Goal: Task Accomplishment & Management: Complete application form

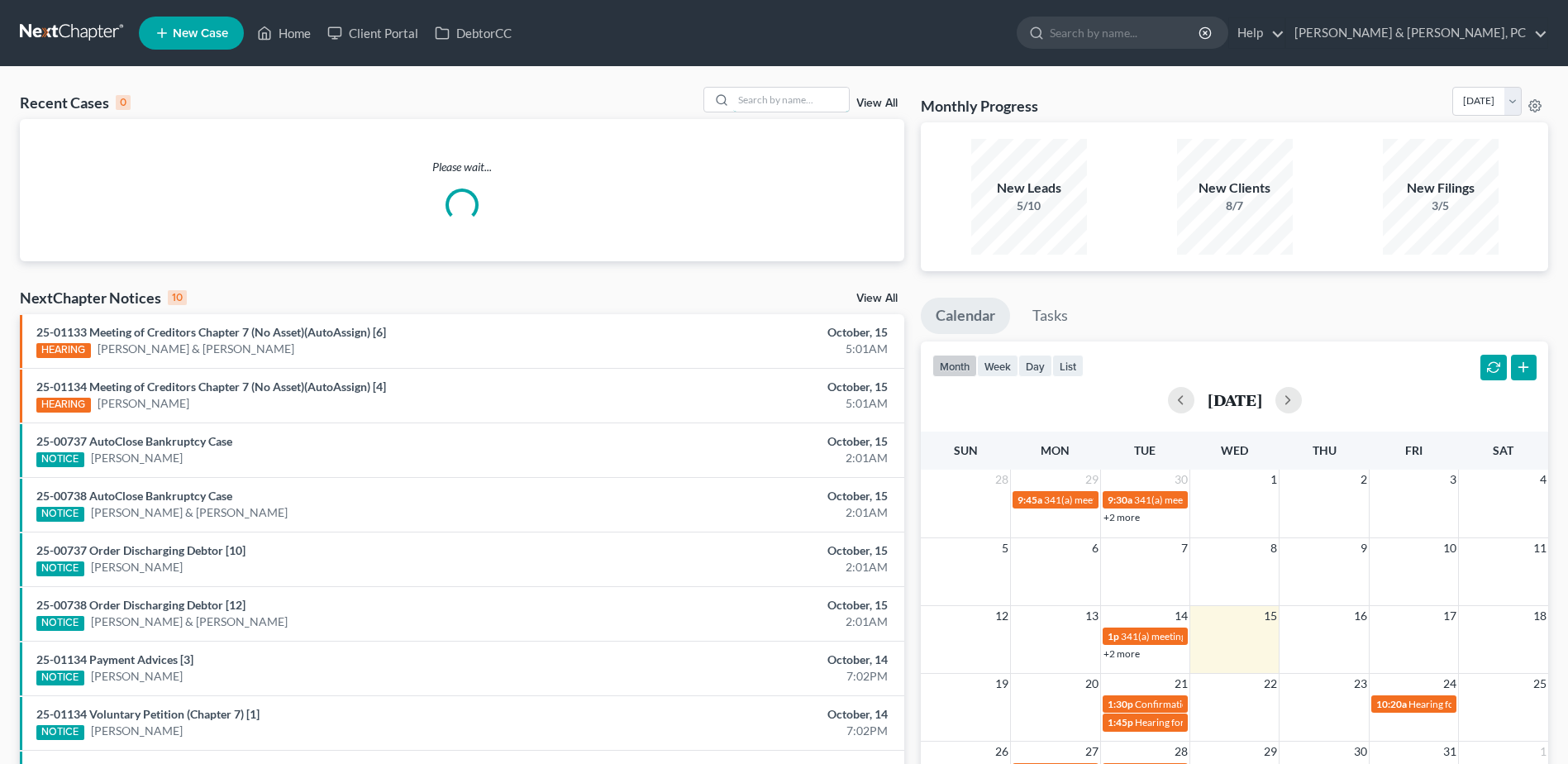
click at [753, 100] on input "search" at bounding box center [790, 99] width 115 height 24
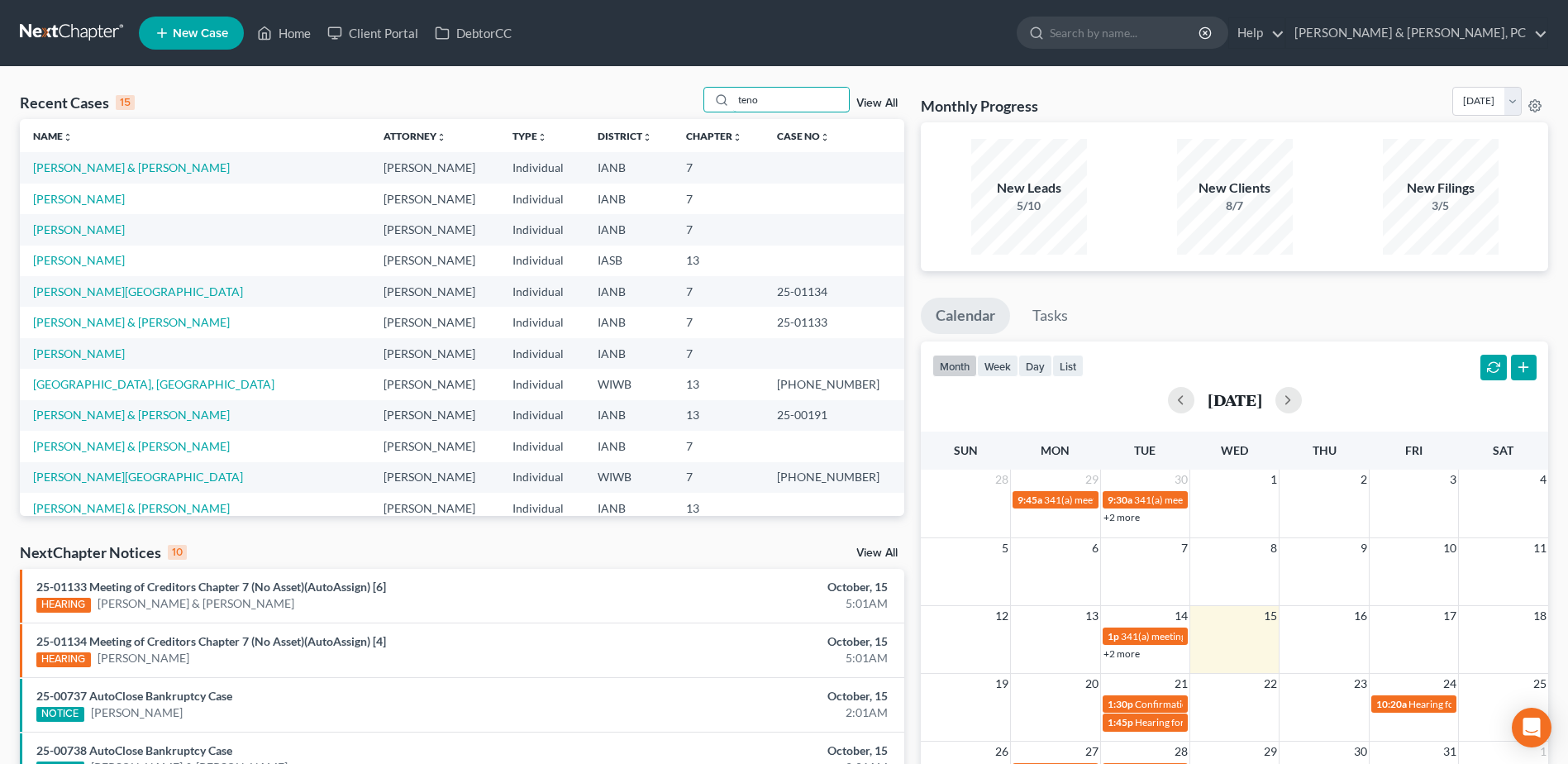
type input "teno"
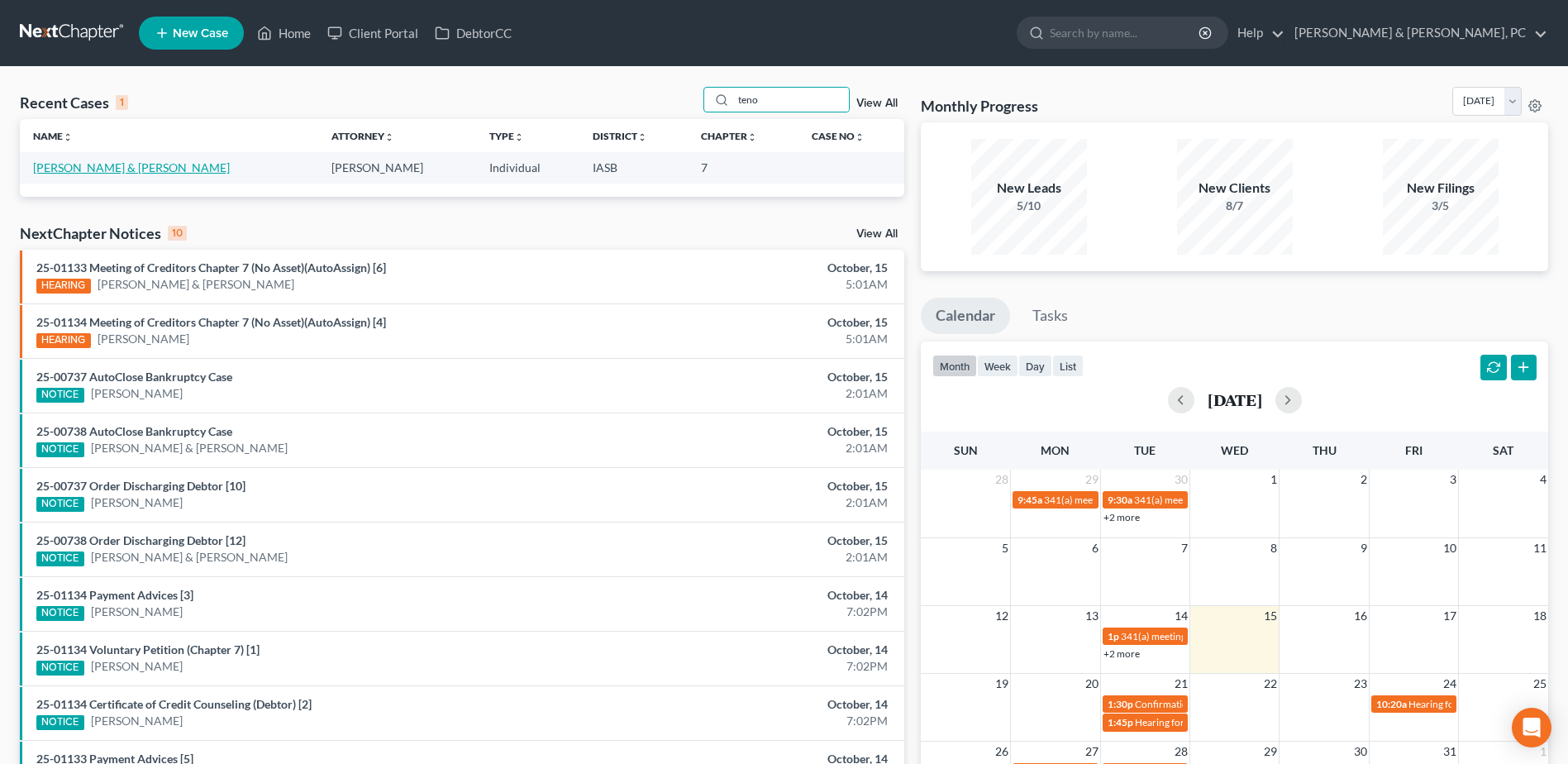
click at [123, 165] on link "[PERSON_NAME] & [PERSON_NAME]" at bounding box center [132, 167] width 197 height 14
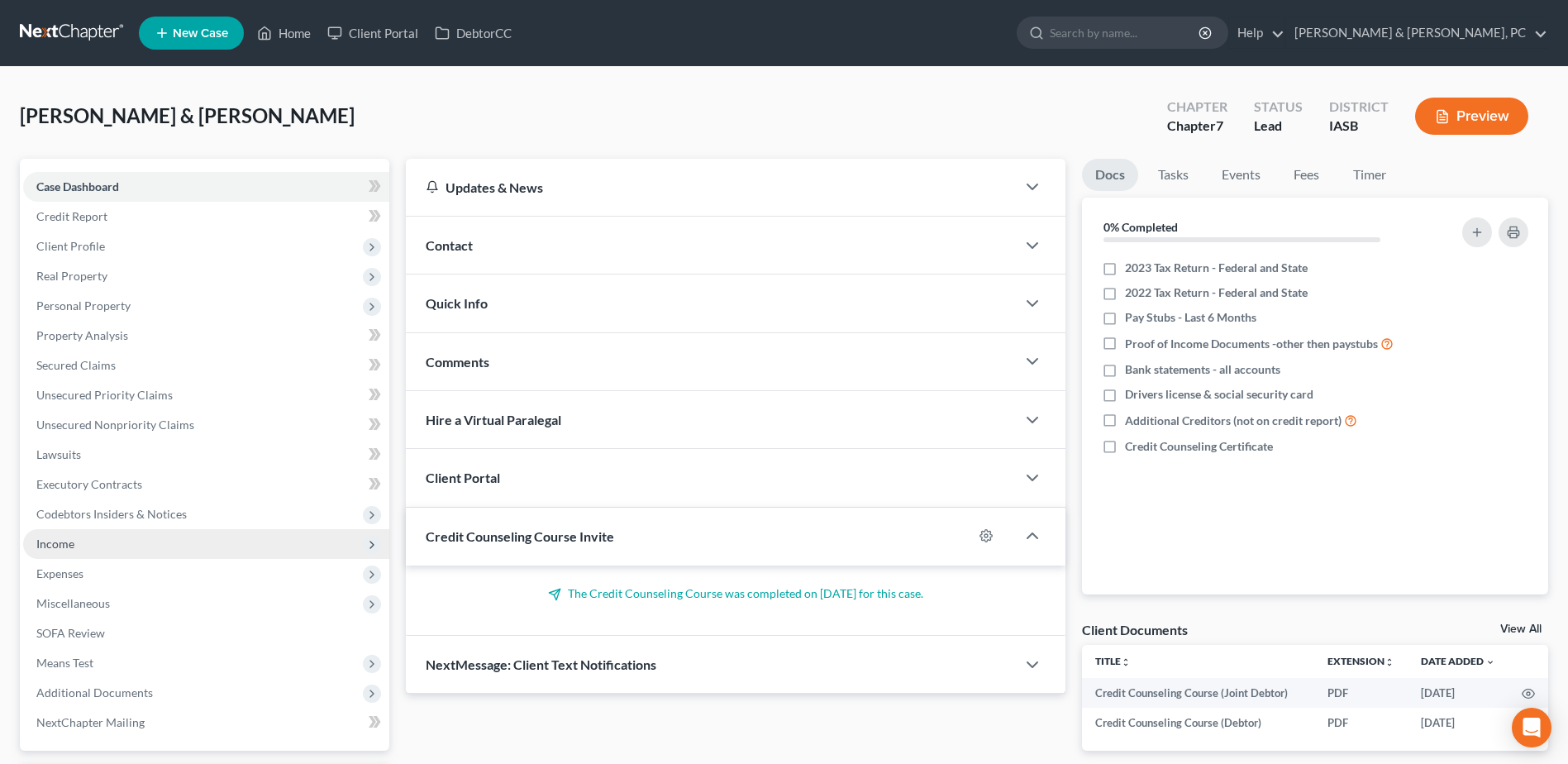
click at [105, 541] on span "Income" at bounding box center [206, 544] width 366 height 30
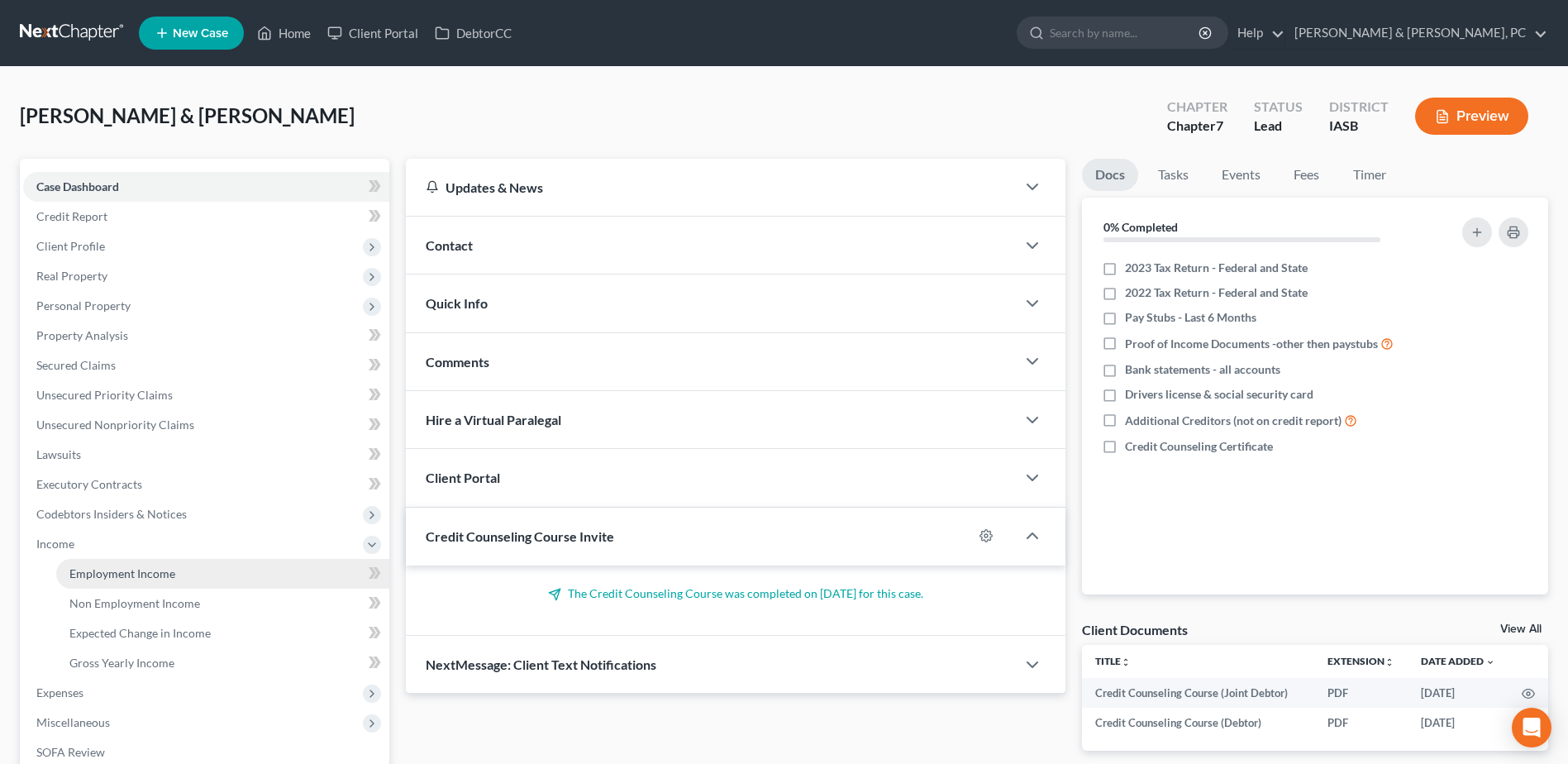
click at [94, 562] on link "Employment Income" at bounding box center [223, 574] width 333 height 30
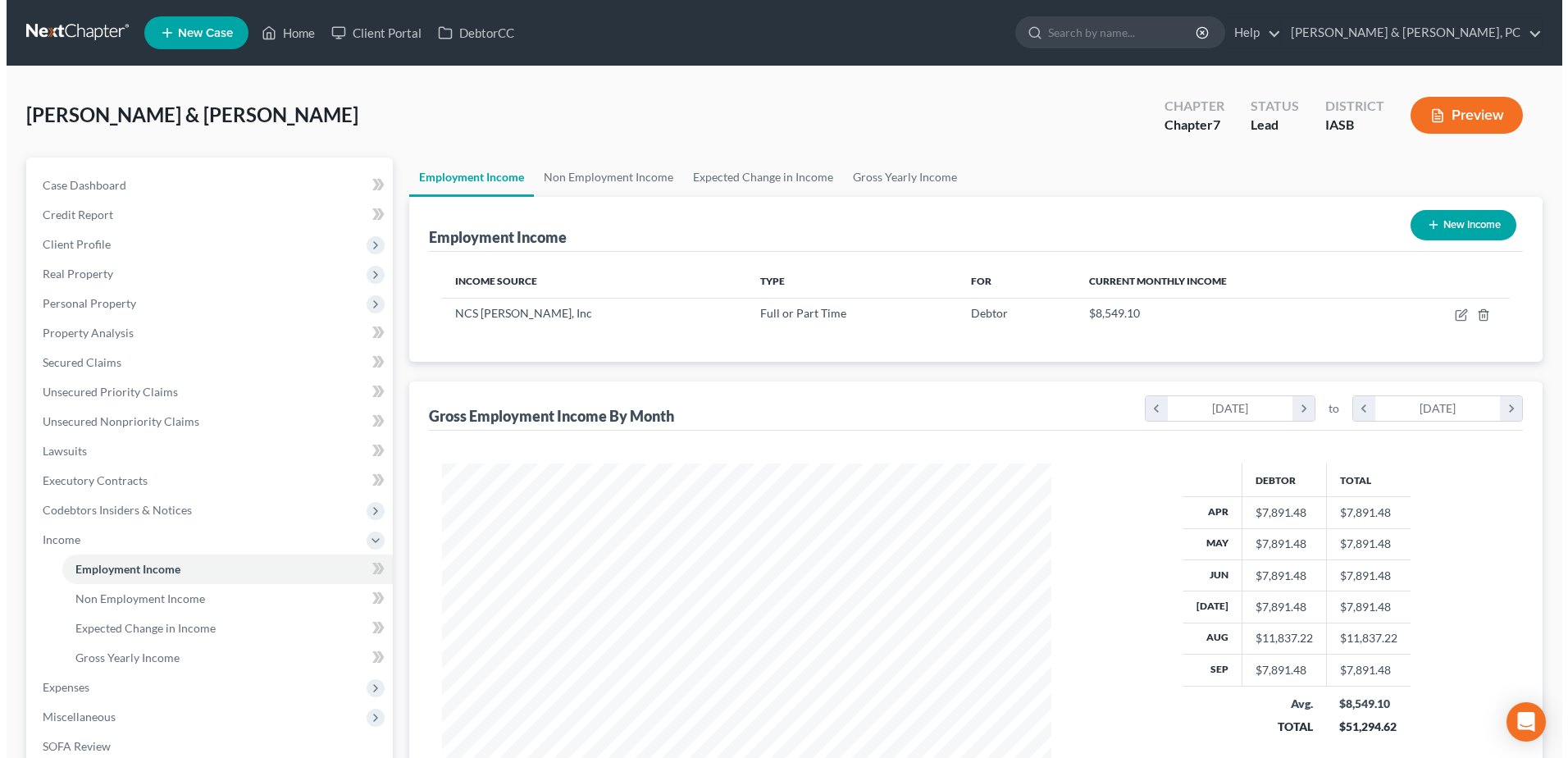
scroll to position [304, 641]
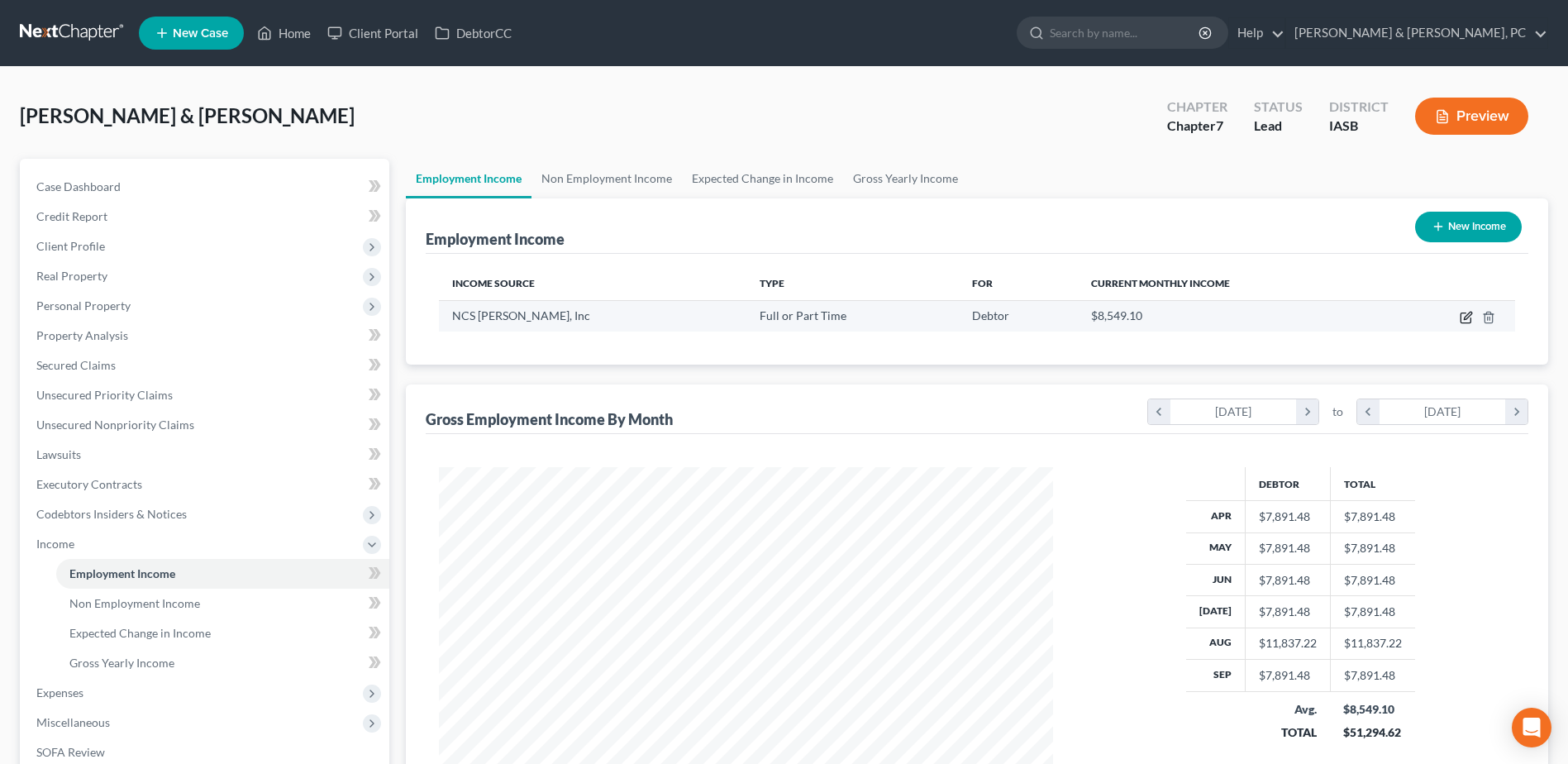
click at [1461, 312] on icon "button" at bounding box center [1465, 317] width 13 height 13
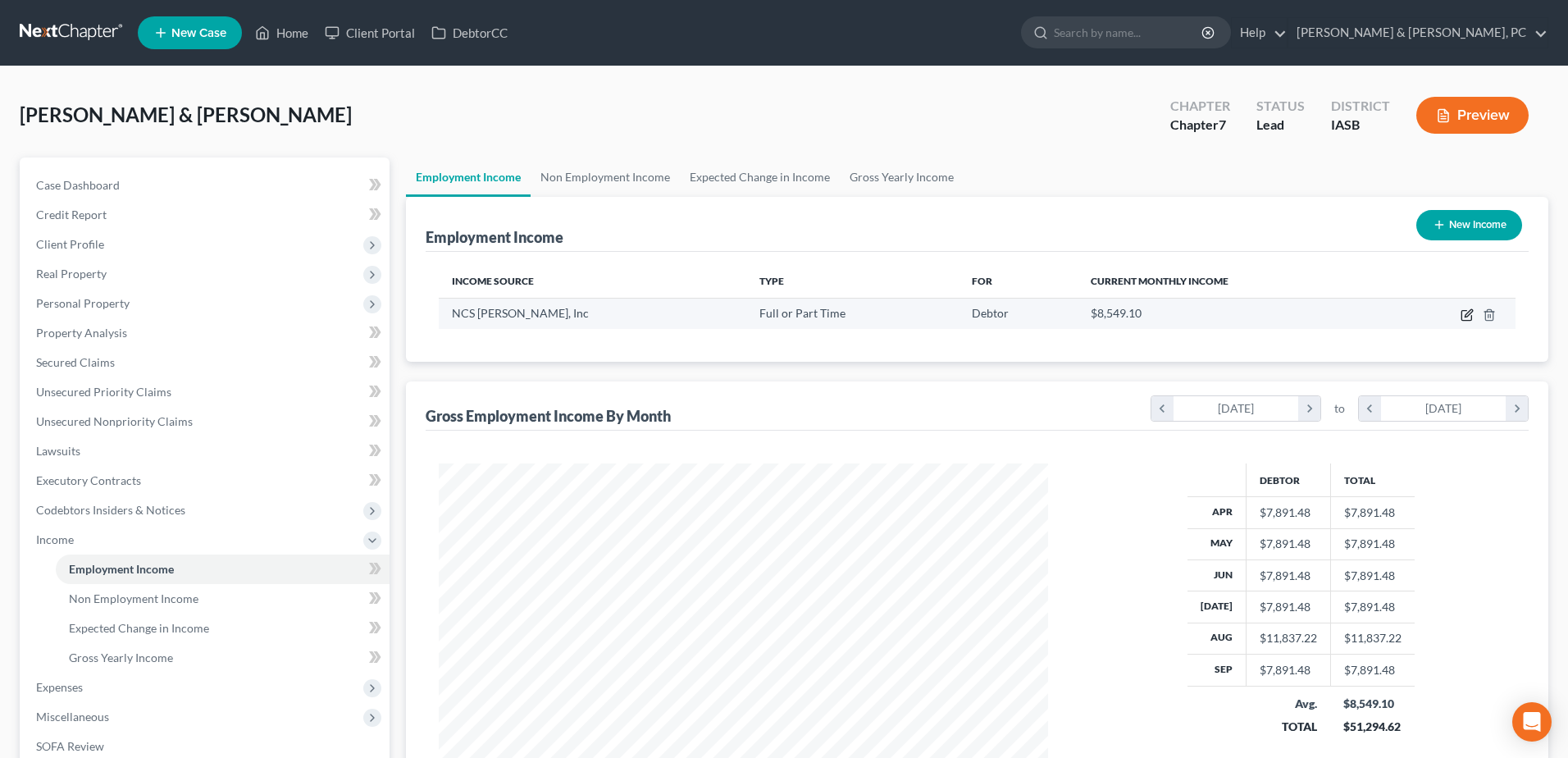
select select "0"
select select "7"
select select "2"
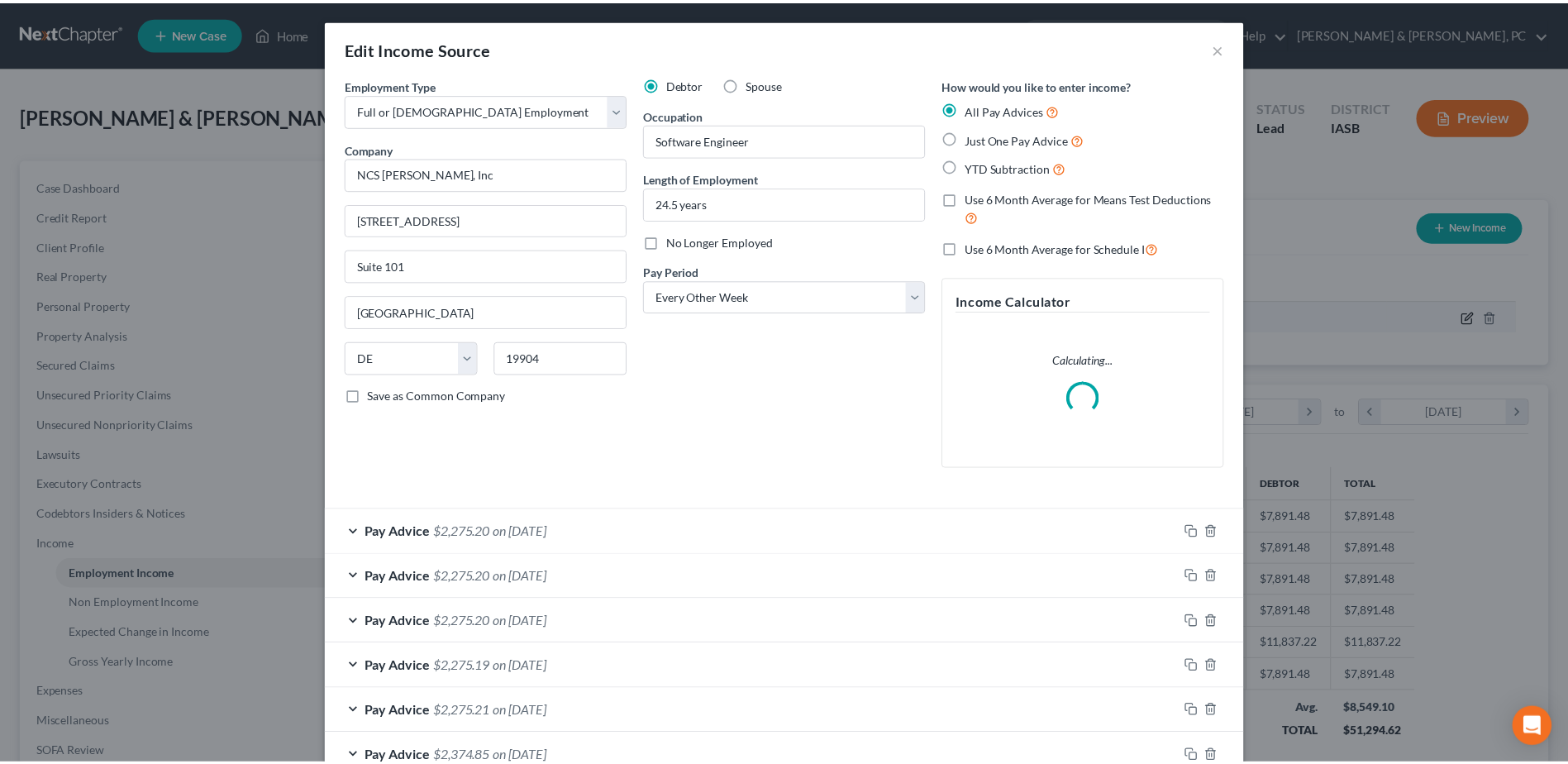
scroll to position [309, 653]
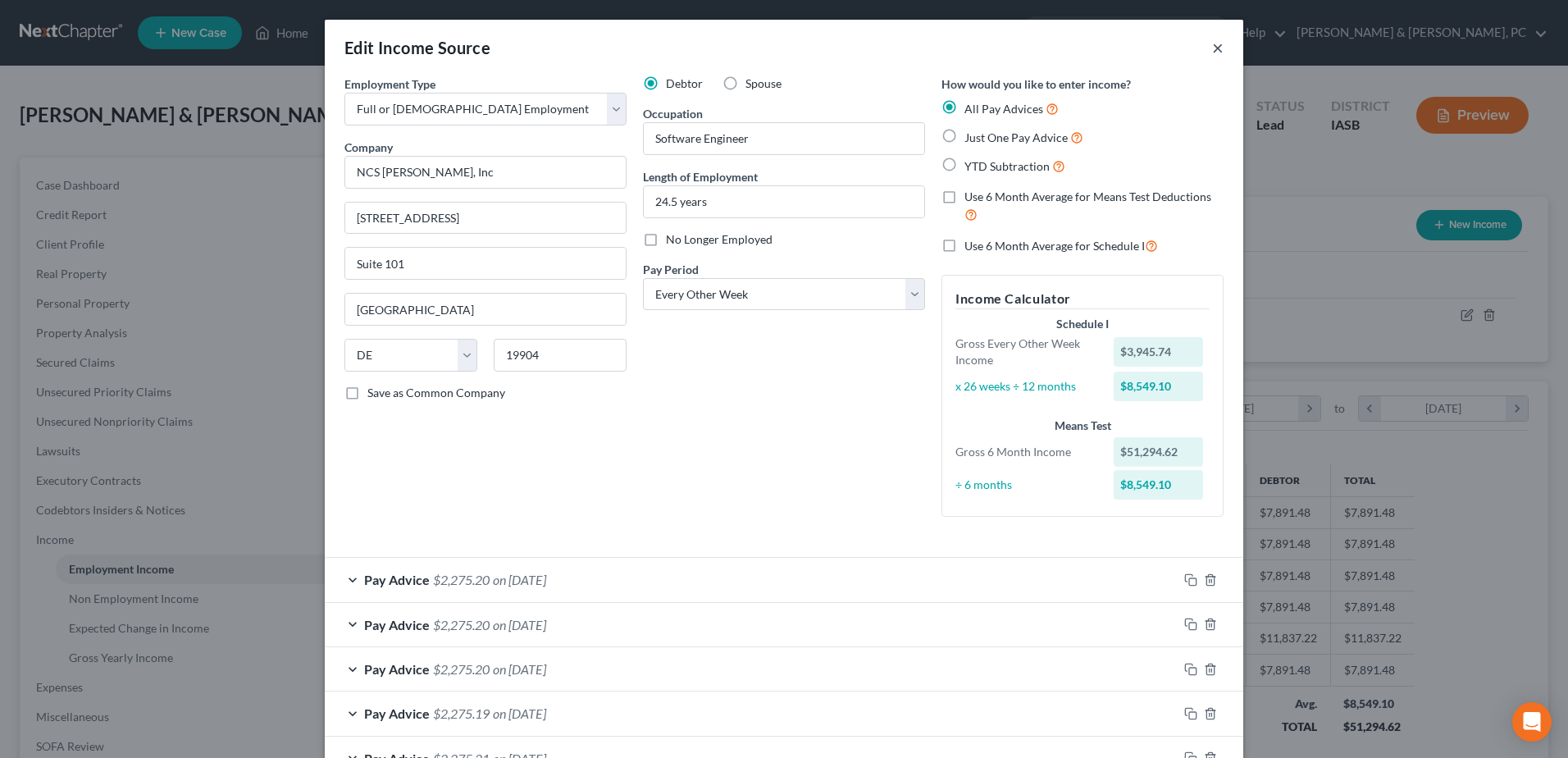
click at [1212, 51] on button "×" at bounding box center [1217, 47] width 11 height 20
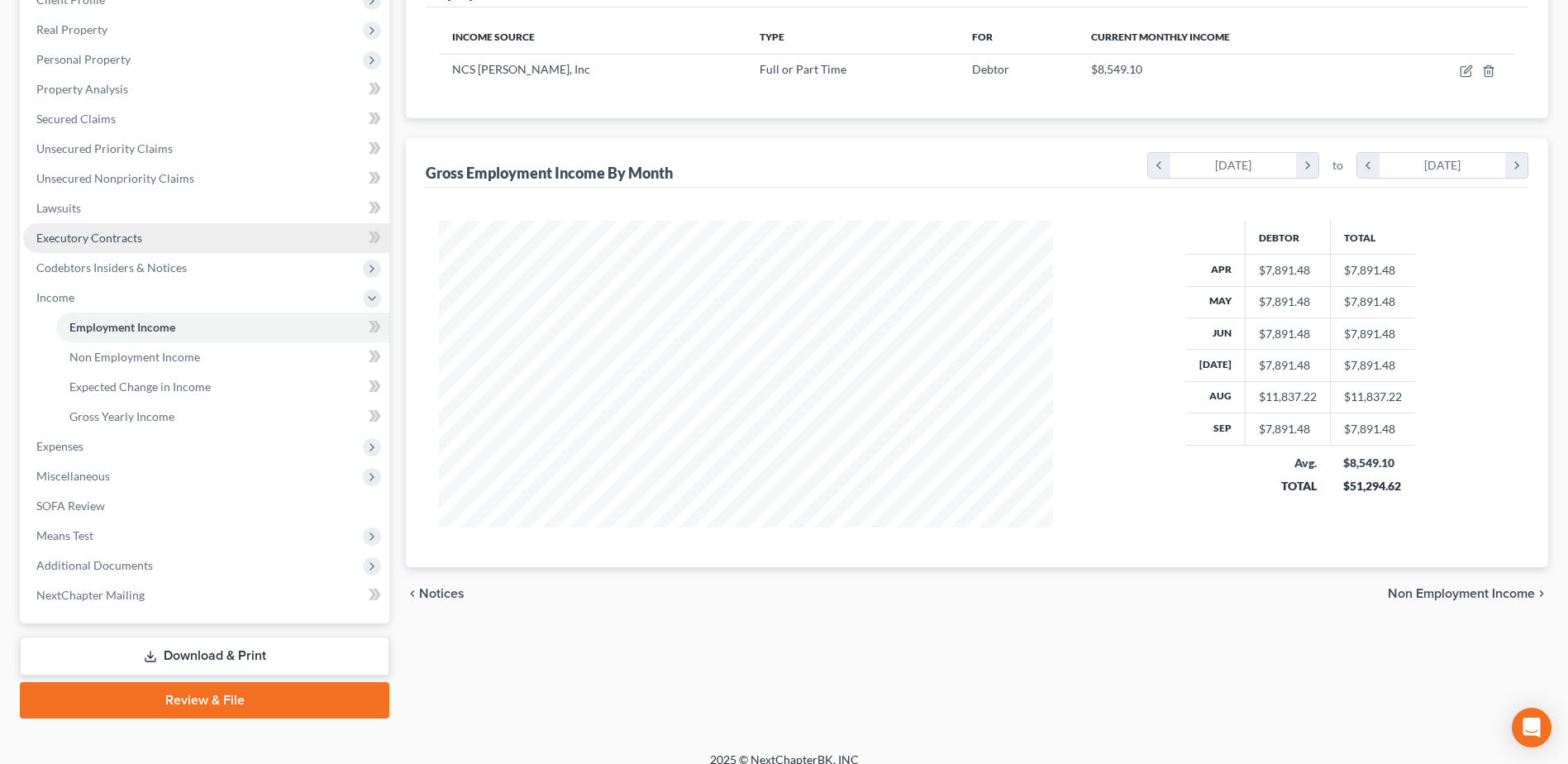
scroll to position [264, 0]
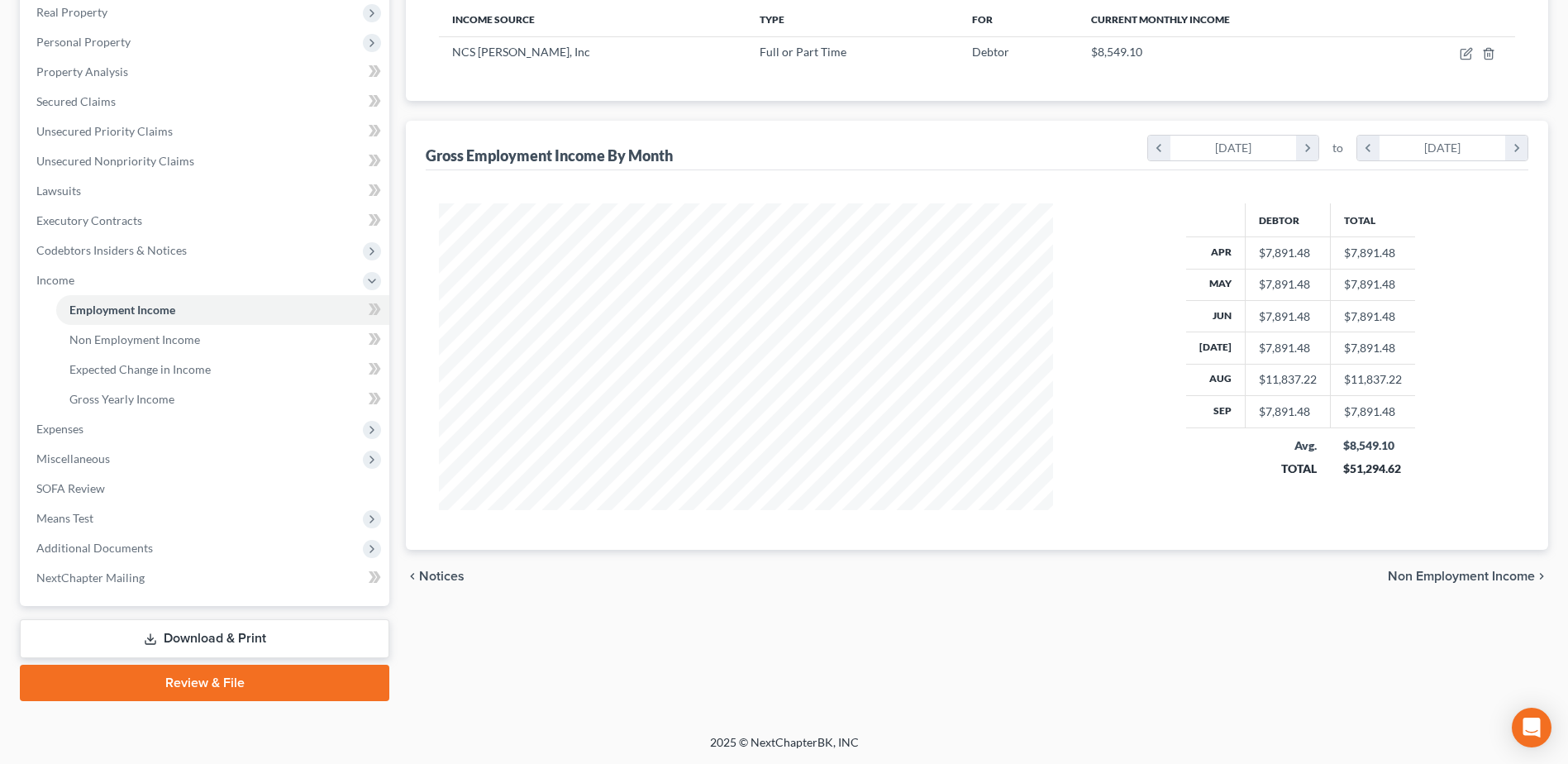
click at [165, 644] on link "Download & Print" at bounding box center [205, 638] width 370 height 39
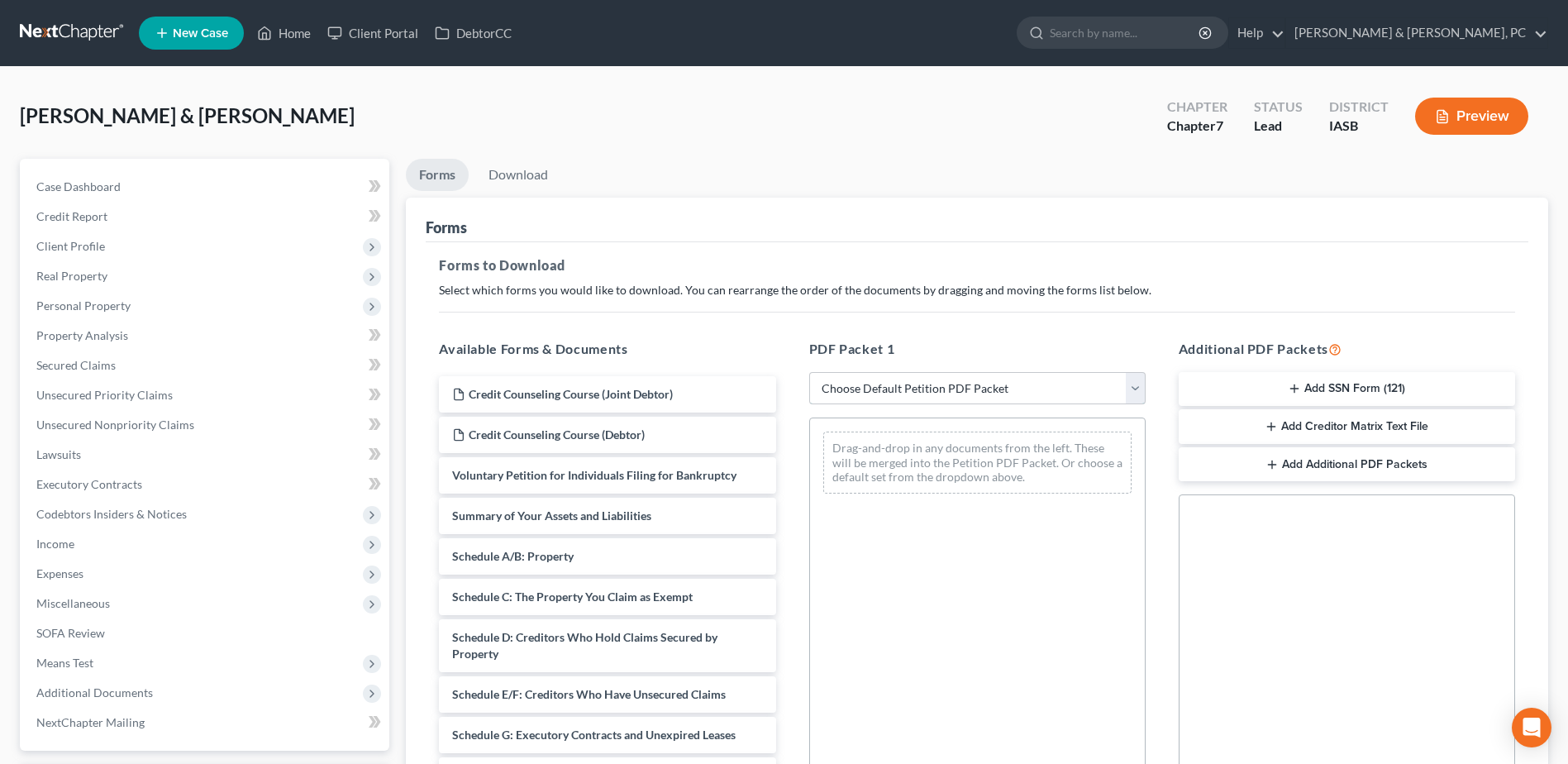
click at [998, 386] on select "Choose Default Petition PDF Packet Complete Bankruptcy Petition (all forms and …" at bounding box center [977, 389] width 336 height 33
select select "0"
click at [809, 372] on select "Choose Default Petition PDF Packet Complete Bankruptcy Petition (all forms and …" at bounding box center [977, 389] width 336 height 33
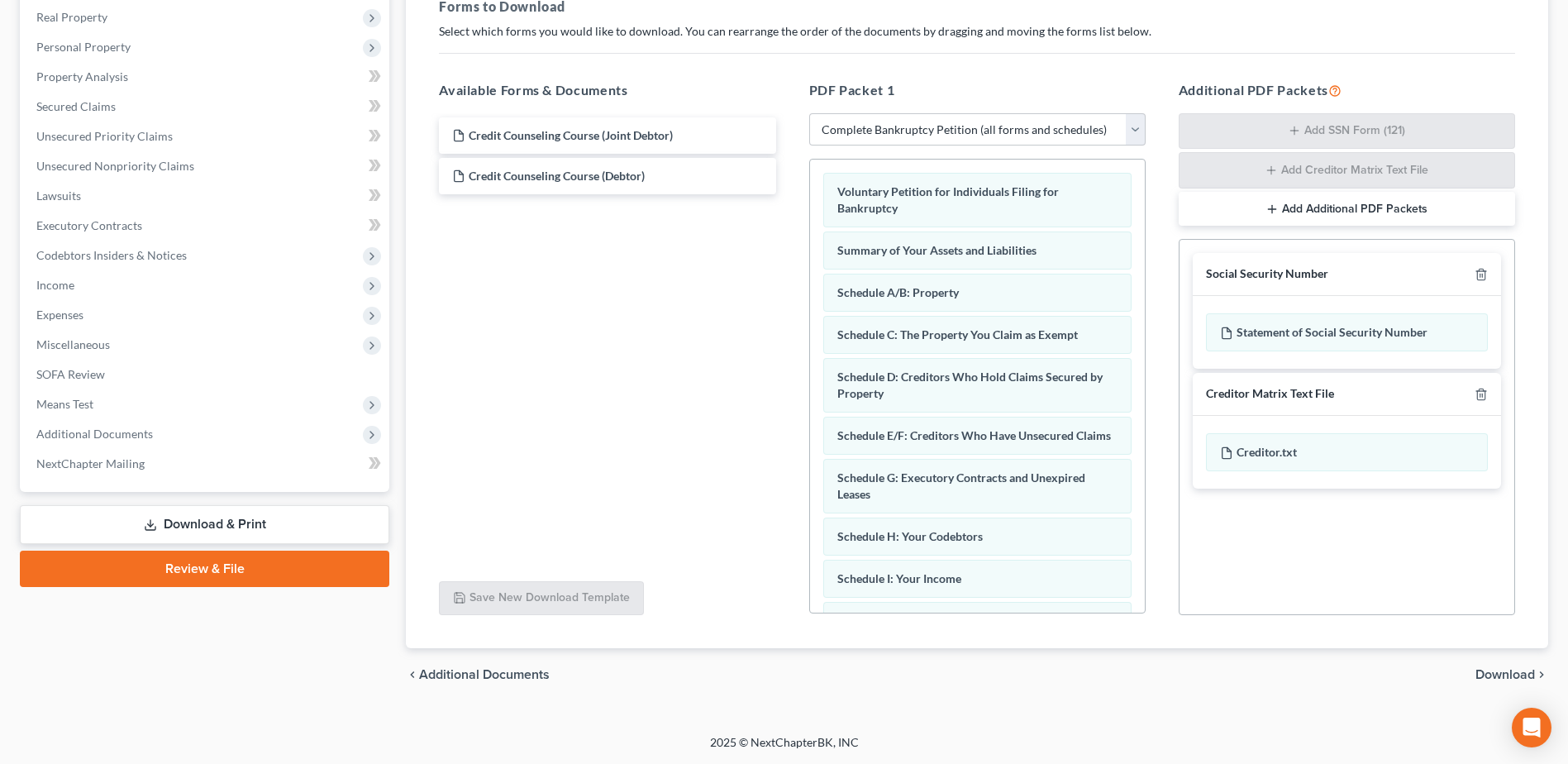
click at [1523, 674] on span "Download" at bounding box center [1505, 674] width 60 height 13
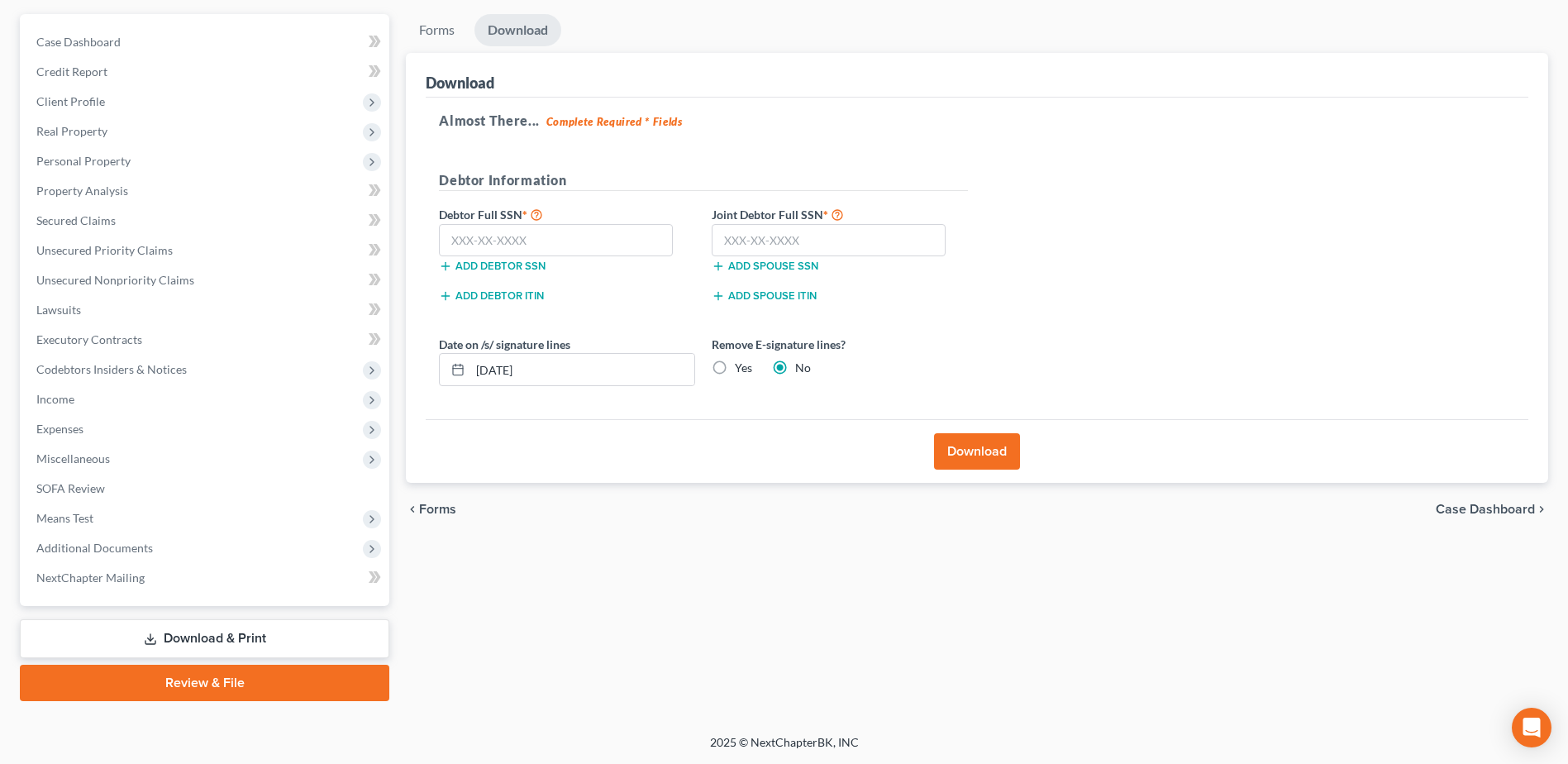
scroll to position [144, 0]
click at [634, 237] on input "text" at bounding box center [556, 241] width 234 height 33
paste input "483-94-2083"
type input "483-94-2083"
click at [729, 239] on input "text" at bounding box center [829, 241] width 234 height 33
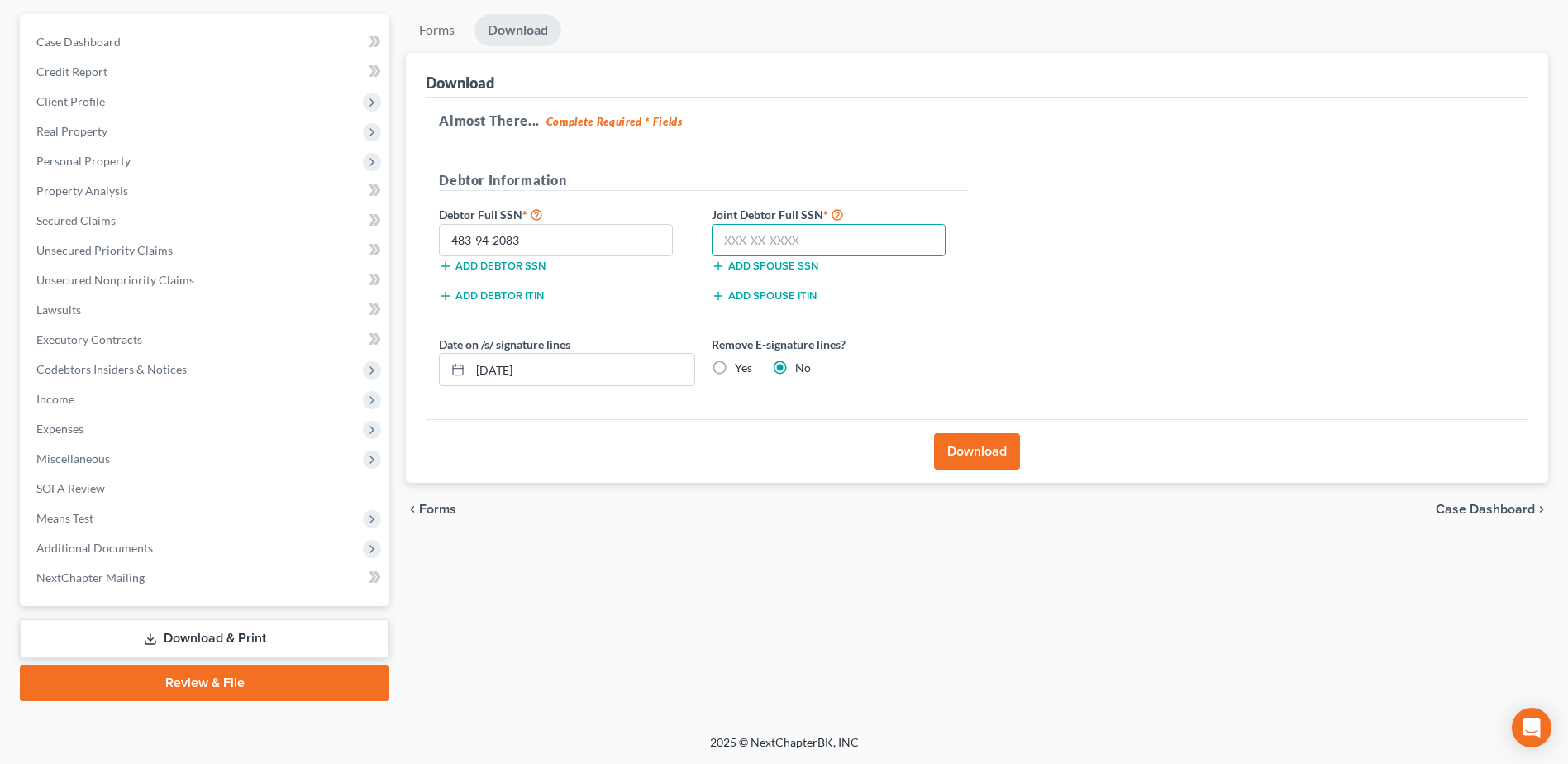
paste input "028-19-9987"
type input "028-19-9987"
click at [750, 371] on label "Yes" at bounding box center [744, 368] width 18 height 17
click at [750, 371] on input "Yes" at bounding box center [746, 365] width 11 height 11
radio input "true"
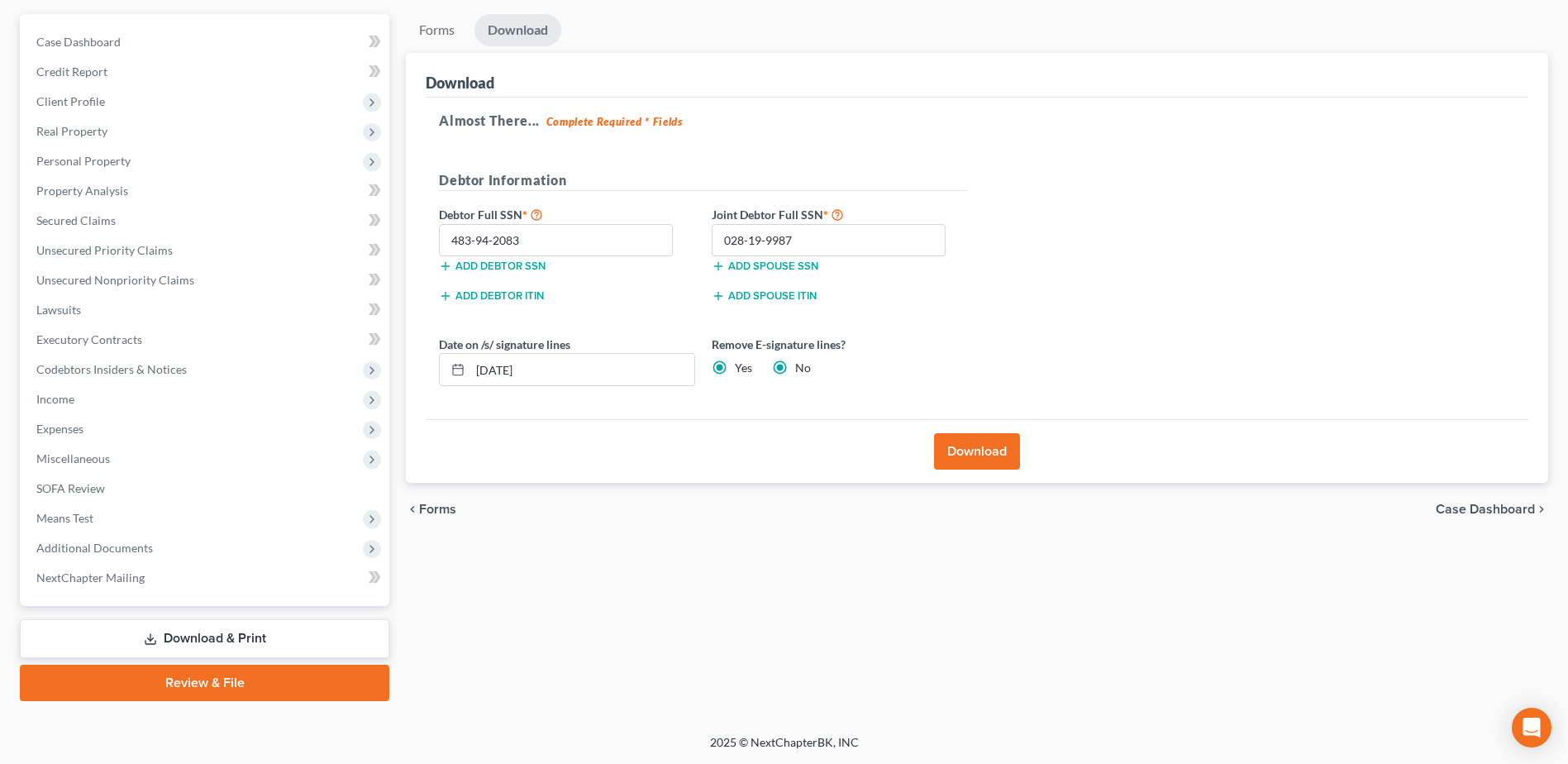
radio input "false"
click at [1000, 455] on button "Download" at bounding box center [977, 451] width 86 height 36
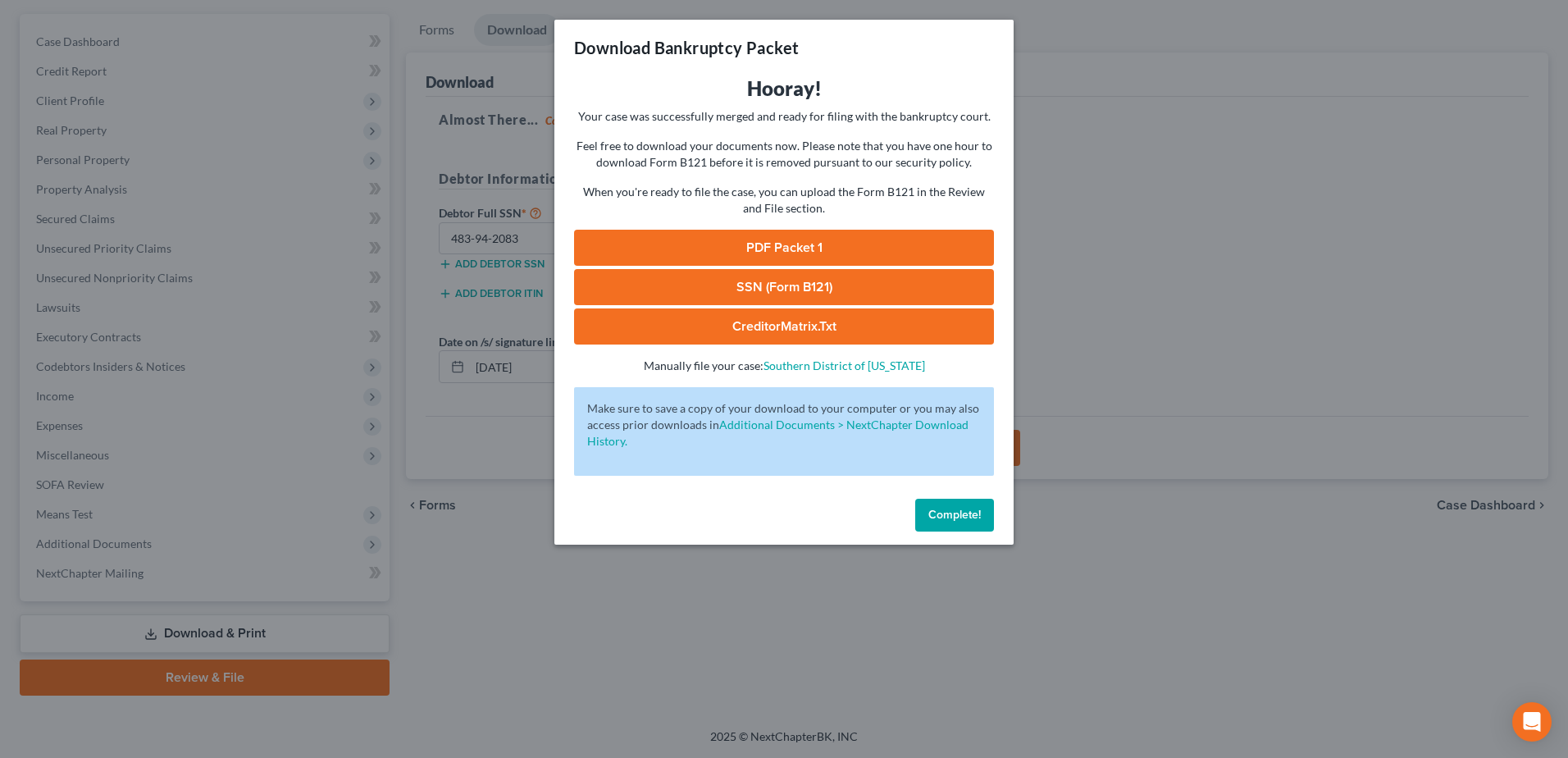
click at [829, 250] on link "PDF Packet 1" at bounding box center [783, 247] width 420 height 36
click at [707, 297] on link "SSN (Form B121)" at bounding box center [783, 286] width 420 height 36
click at [964, 508] on span "Complete!" at bounding box center [954, 514] width 52 height 14
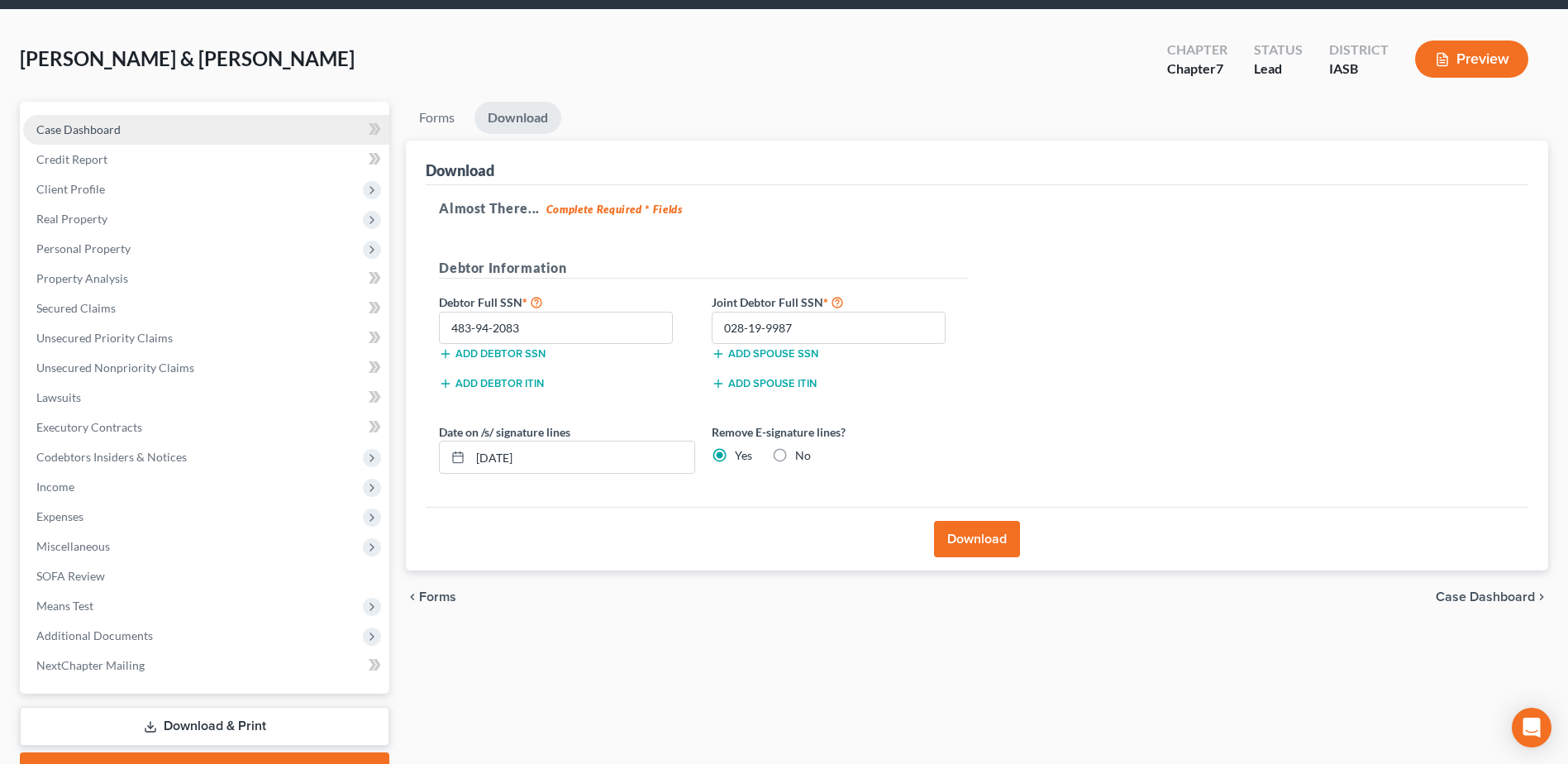
scroll to position [0, 0]
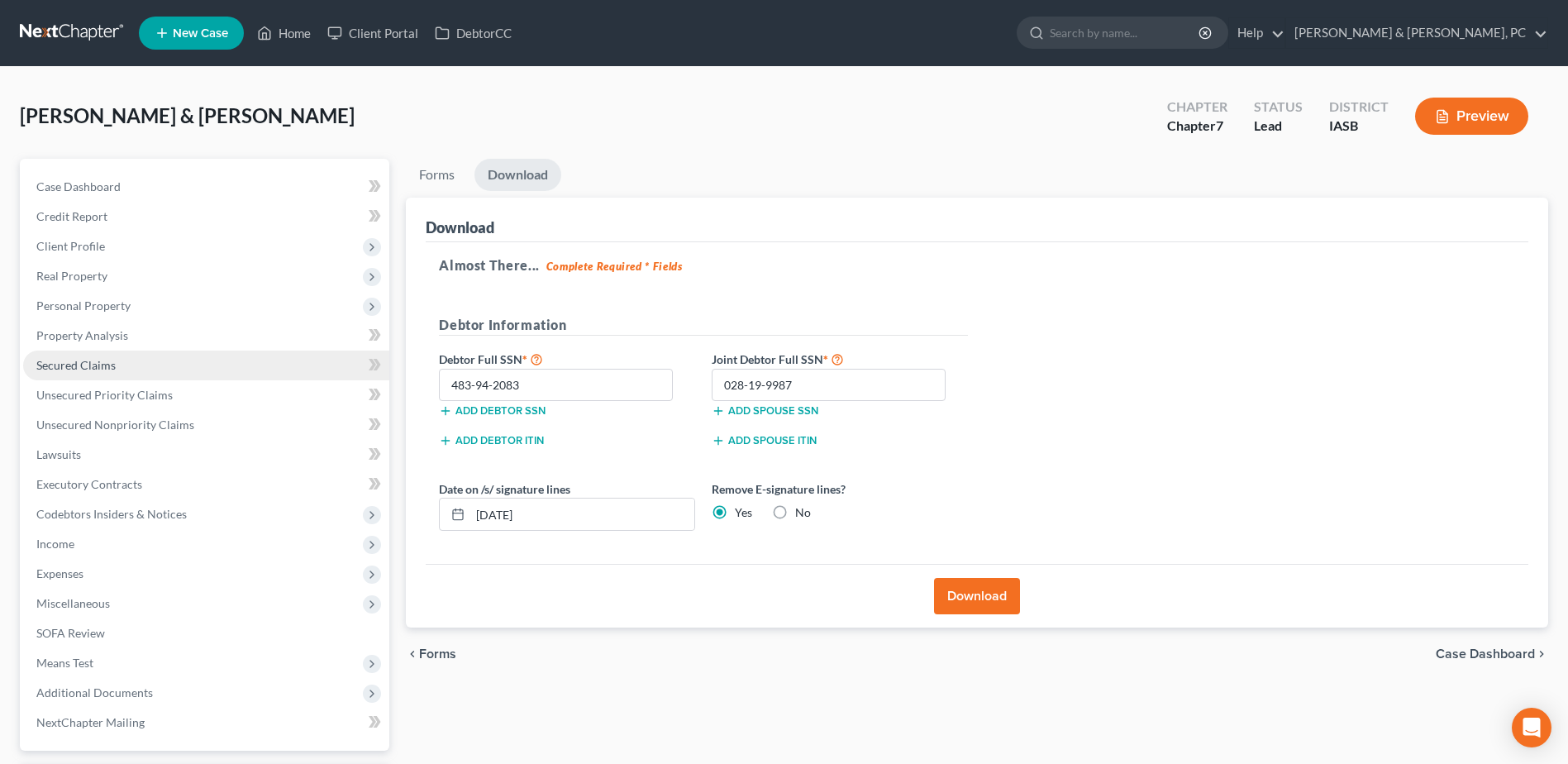
click at [87, 363] on span "Secured Claims" at bounding box center [76, 365] width 79 height 14
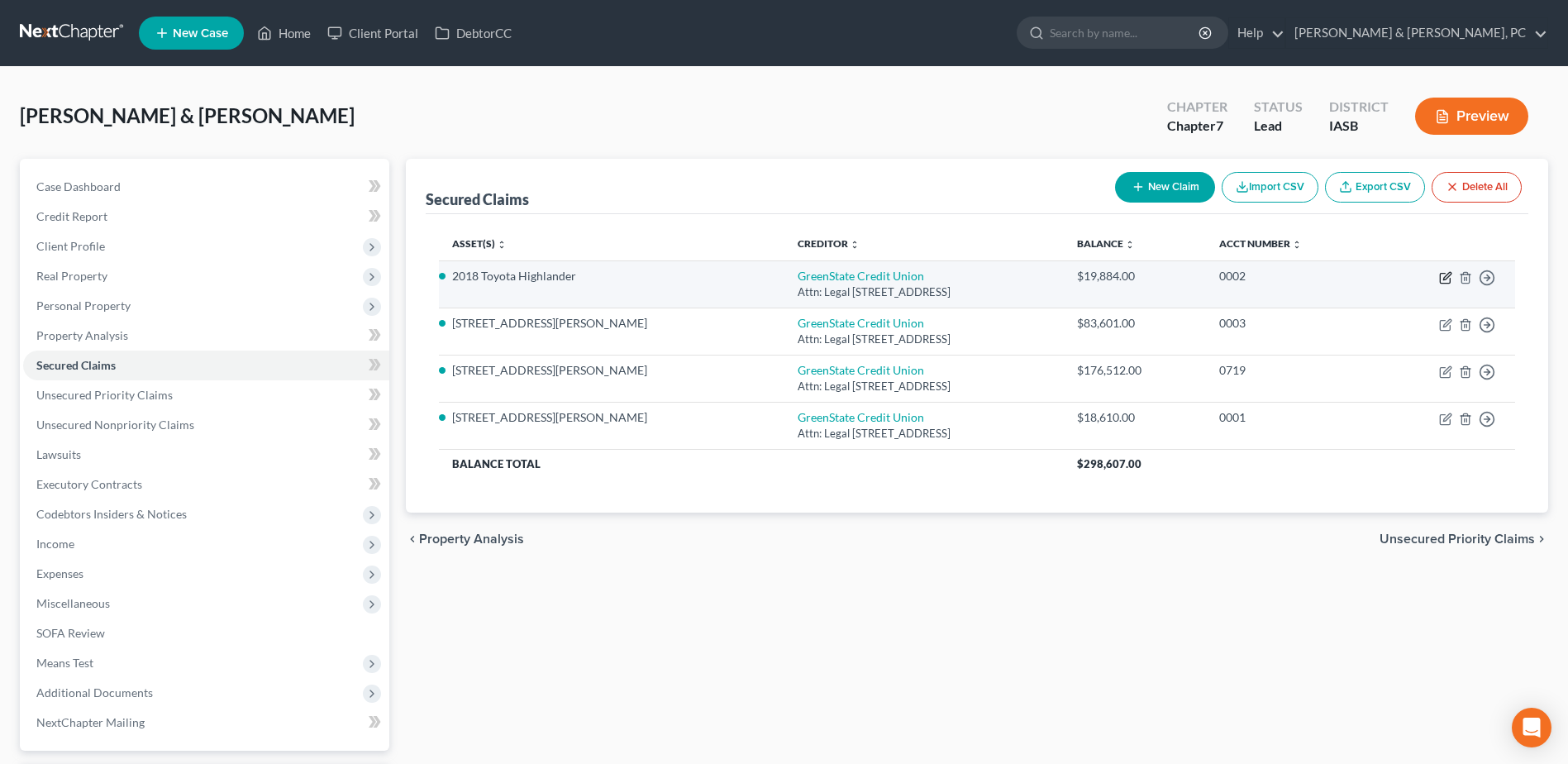
click at [1443, 281] on icon "button" at bounding box center [1445, 277] width 13 height 13
select select "16"
select select "0"
select select "4"
select select "0"
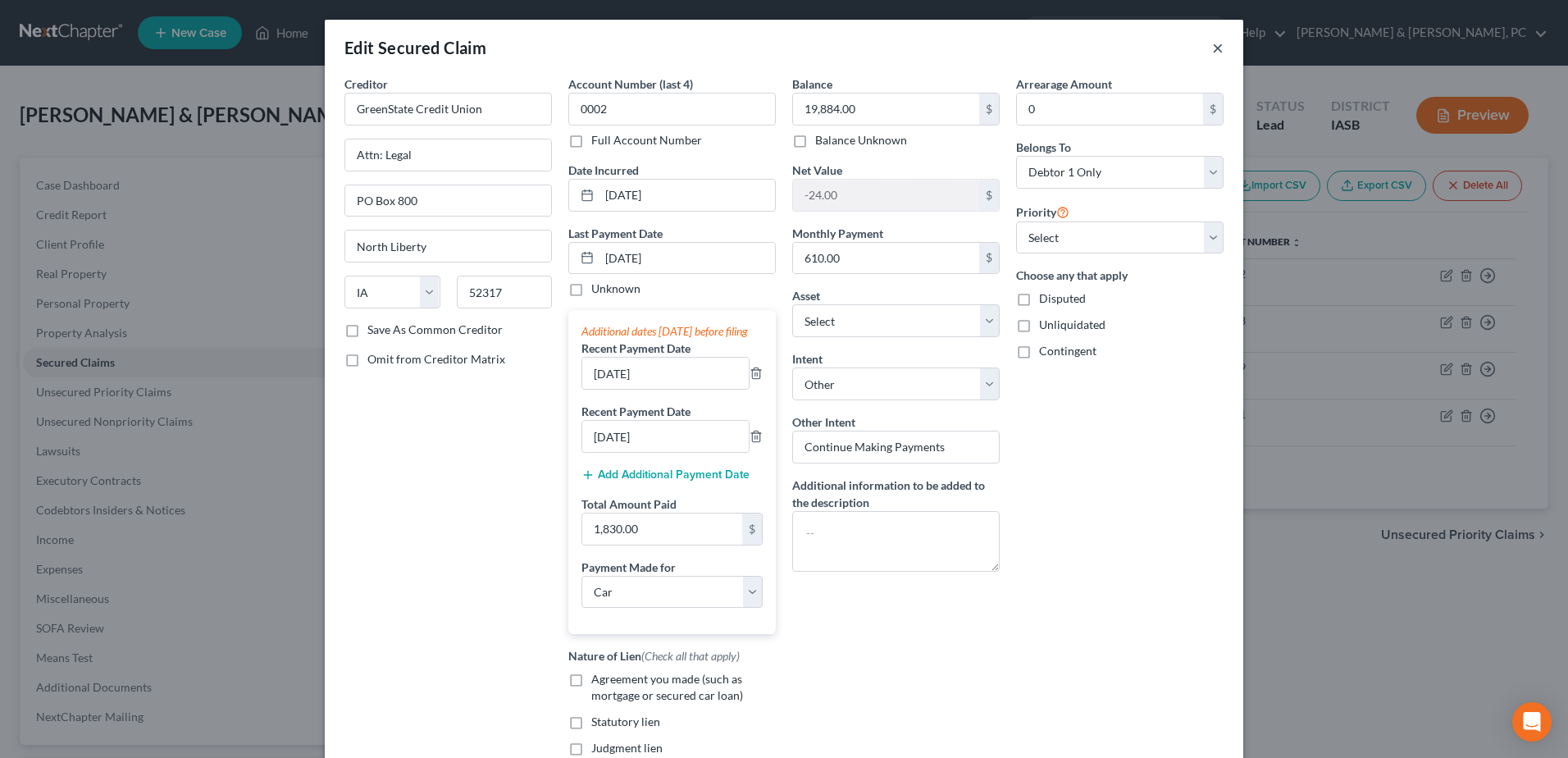
click at [1212, 45] on button "×" at bounding box center [1217, 47] width 11 height 20
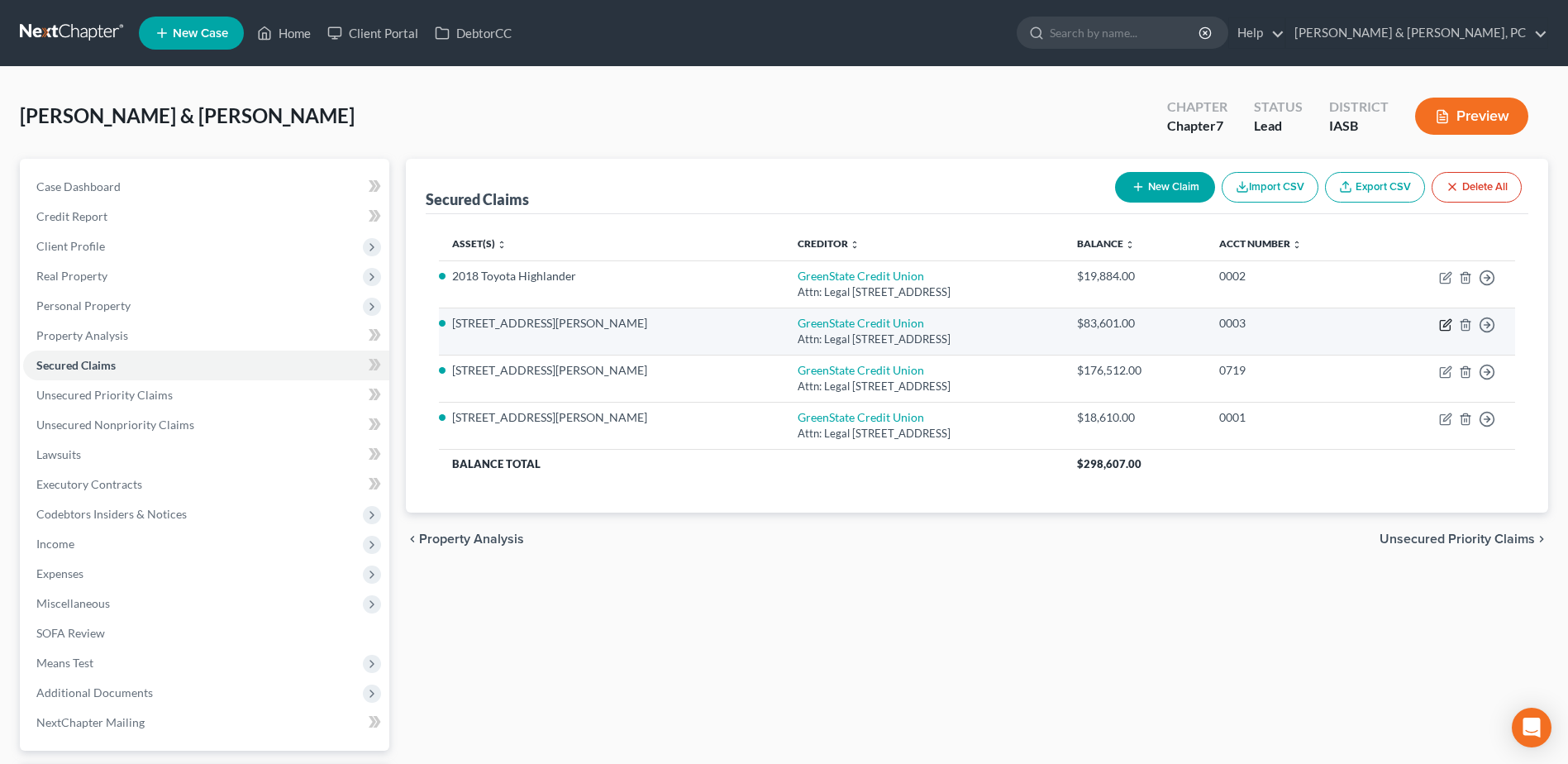
click at [1440, 319] on icon "button" at bounding box center [1445, 325] width 13 height 13
select select "16"
select select "3"
select select "6"
select select "2"
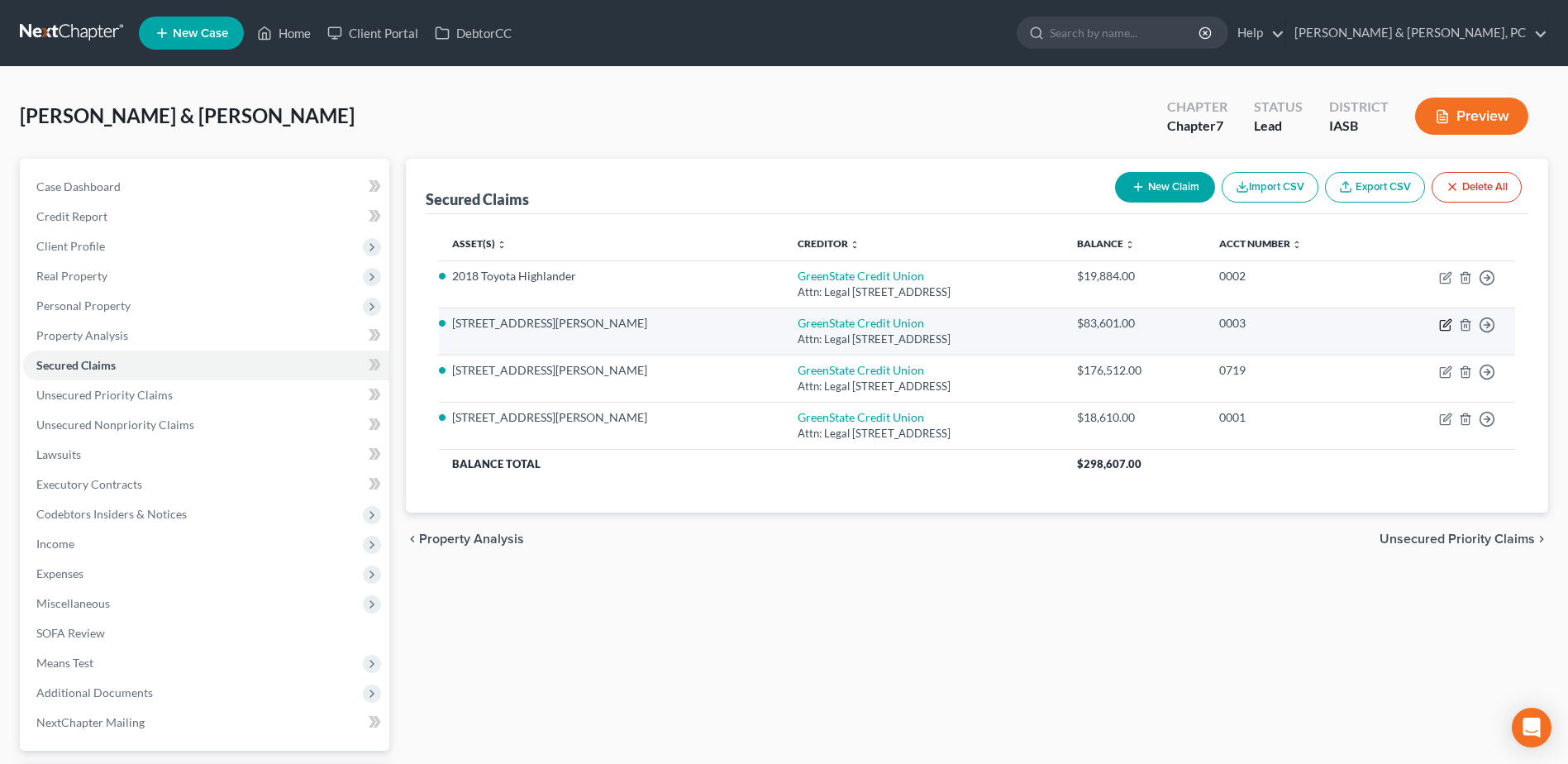
select select "0"
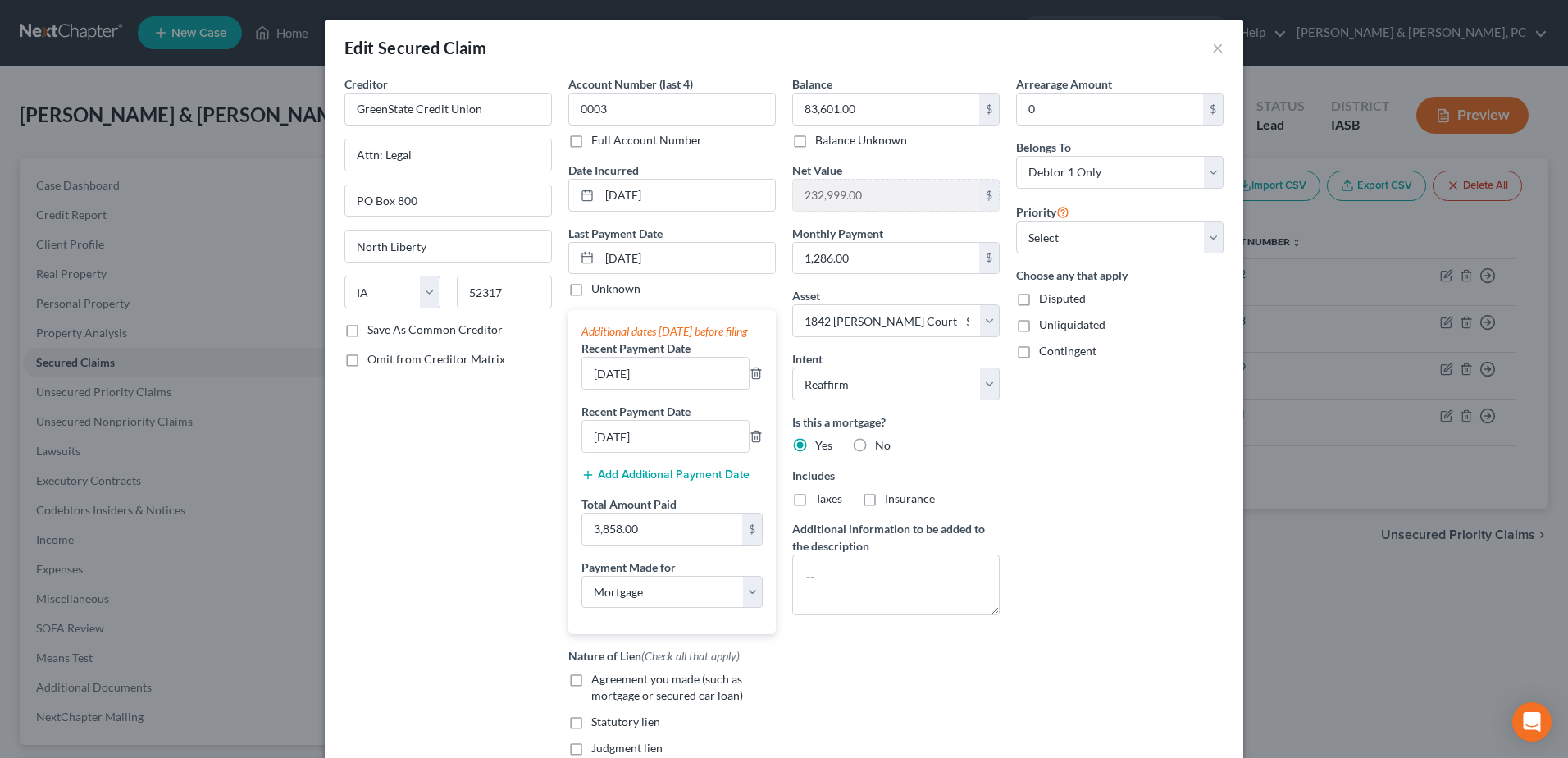
click at [1203, 41] on div "Edit Secured Claim ×" at bounding box center [784, 48] width 918 height 56
click at [1212, 44] on button "×" at bounding box center [1217, 47] width 11 height 20
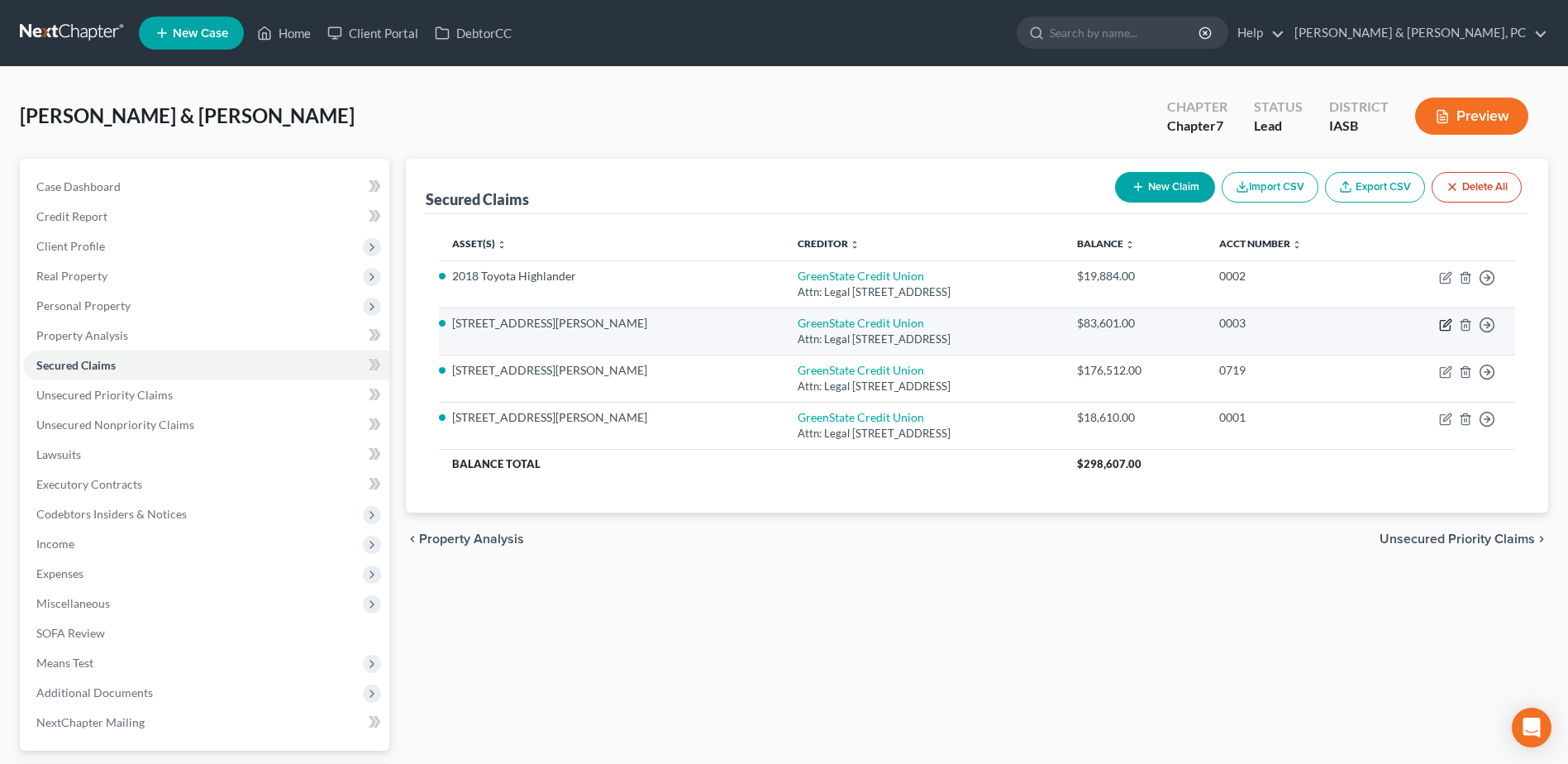
click at [1445, 329] on icon "button" at bounding box center [1445, 325] width 13 height 13
select select "16"
select select "3"
select select "6"
select select "2"
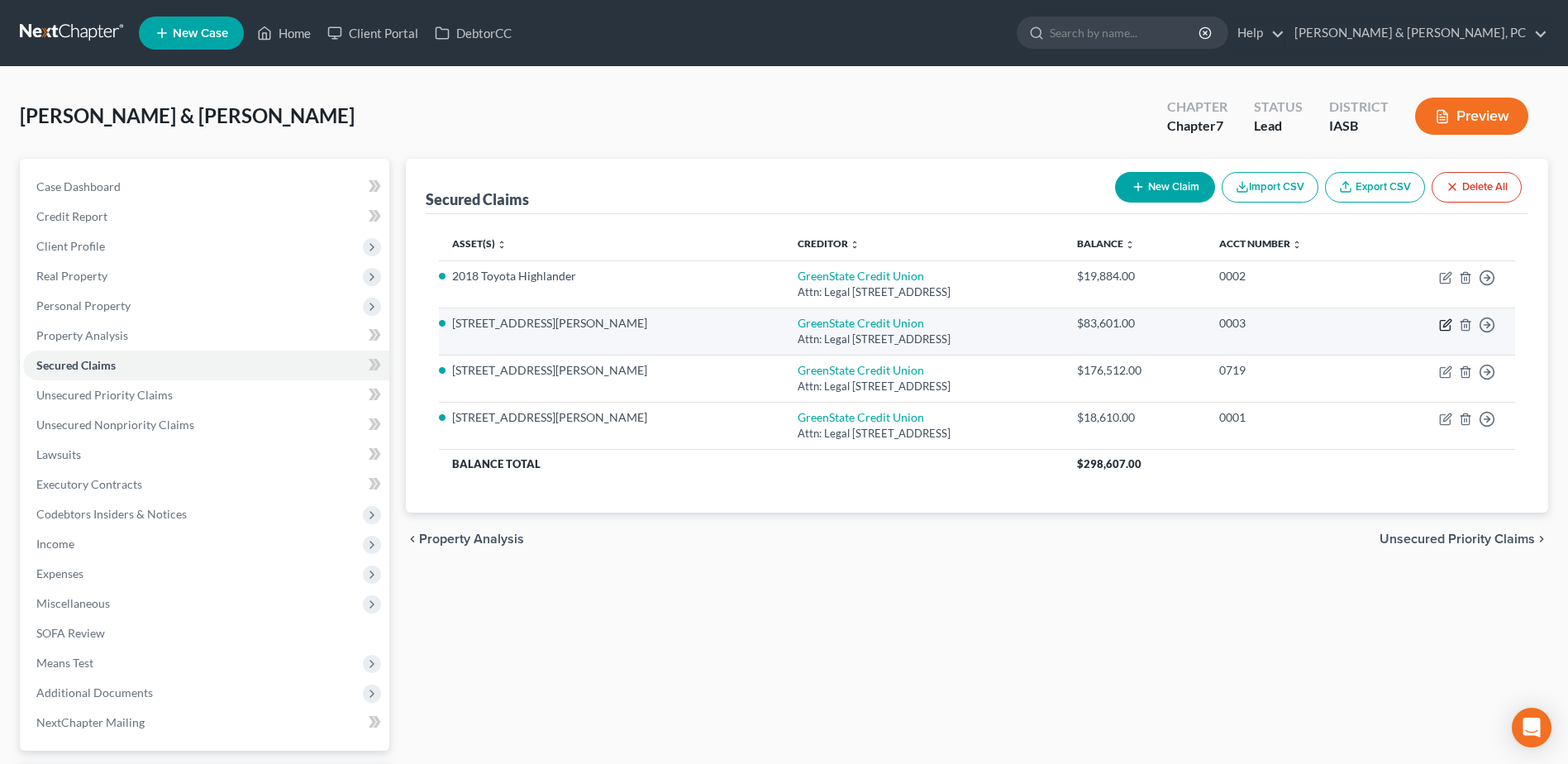
select select "0"
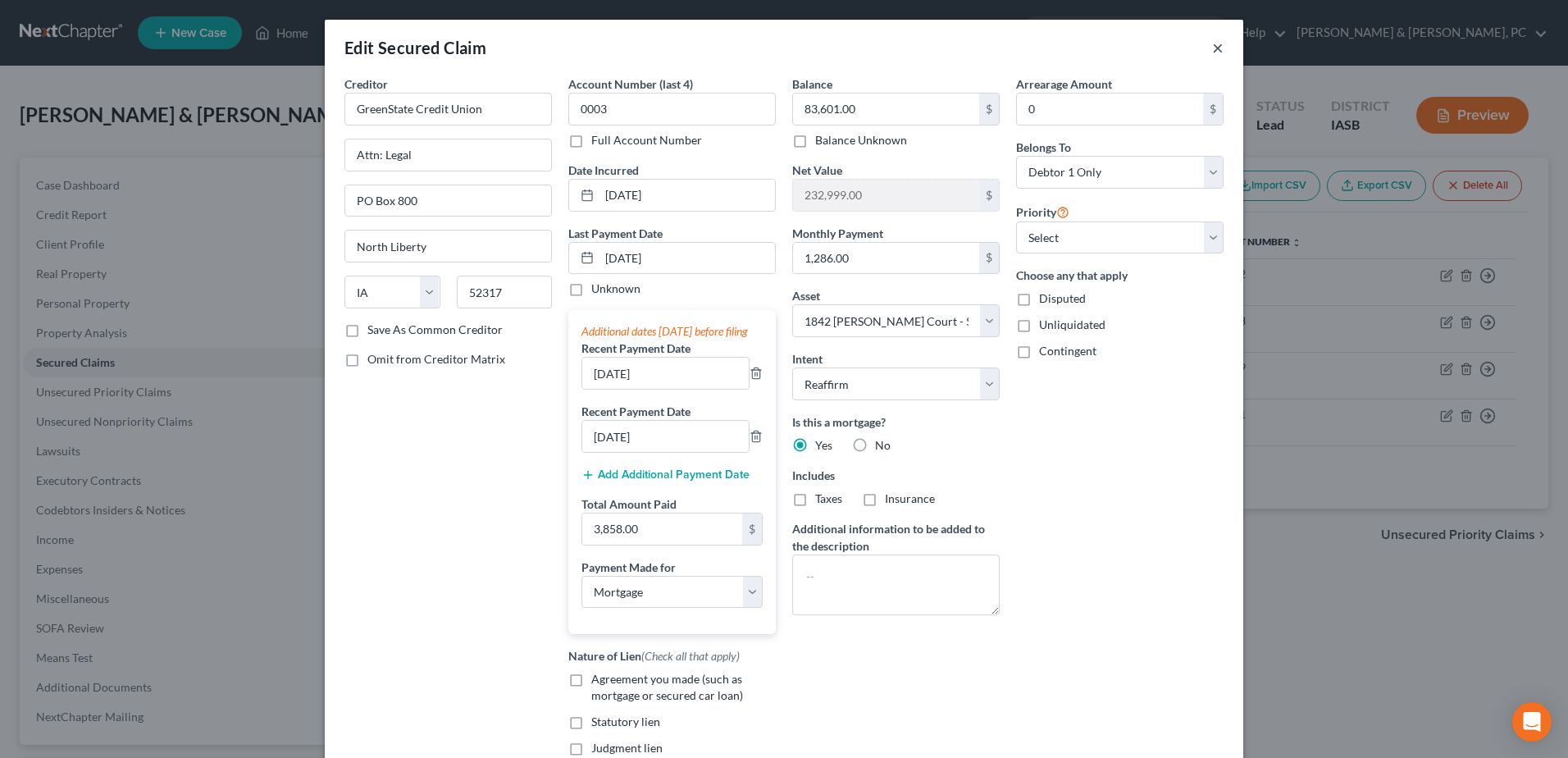
click at [1212, 47] on button "×" at bounding box center [1217, 47] width 11 height 20
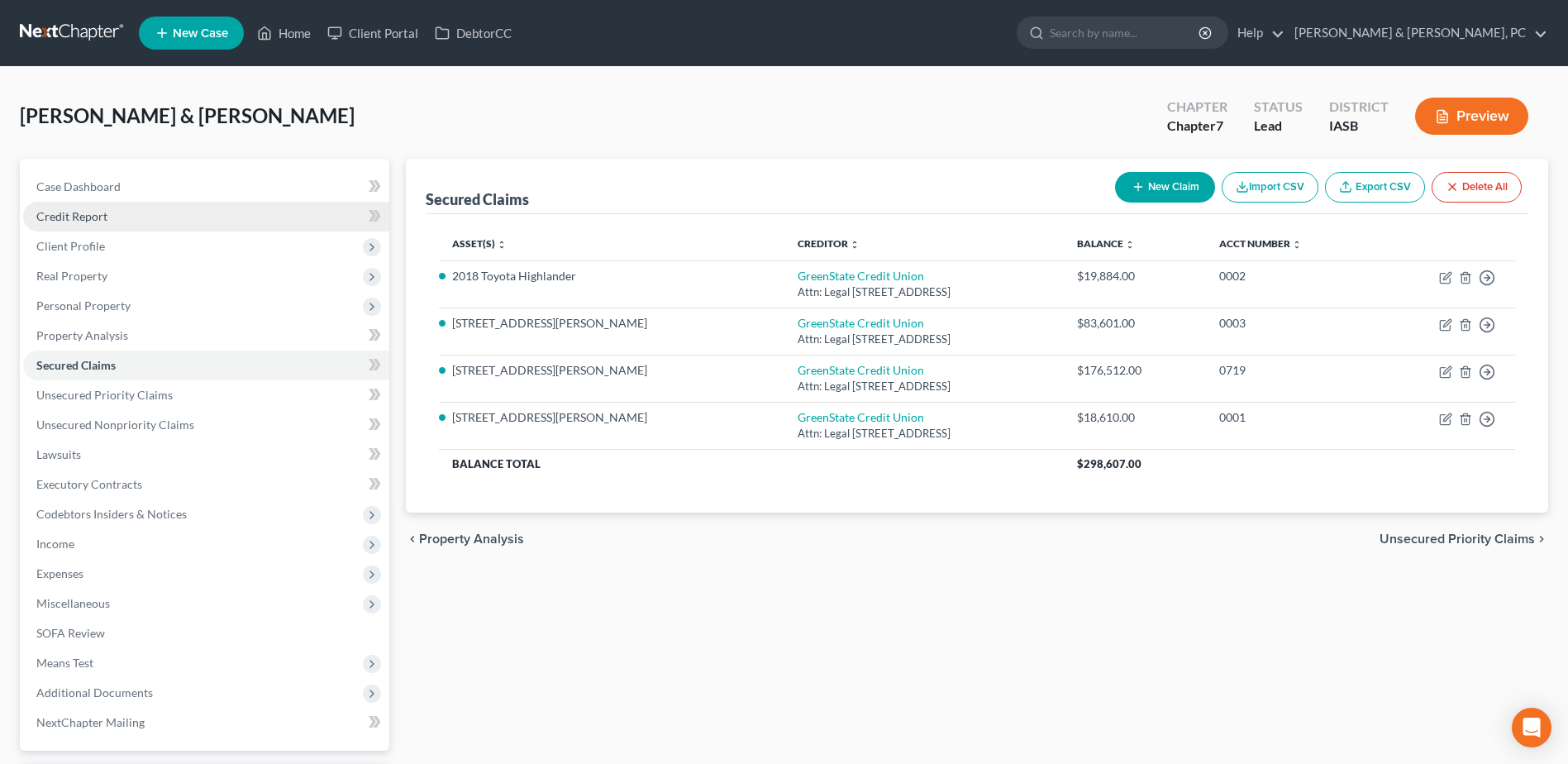
click at [49, 219] on span "Credit Report" at bounding box center [71, 217] width 71 height 14
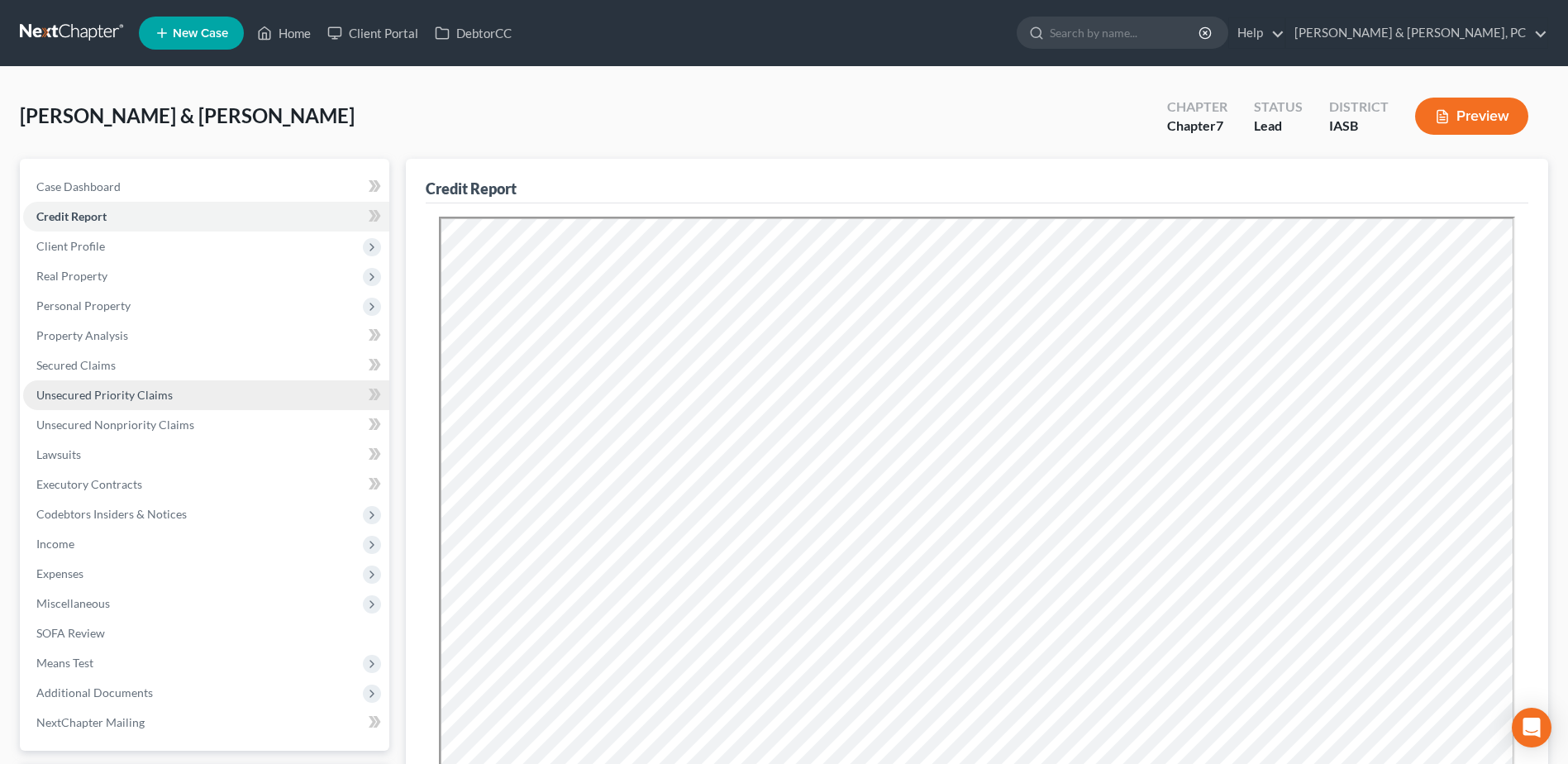
click at [108, 389] on span "Unsecured Priority Claims" at bounding box center [104, 394] width 136 height 14
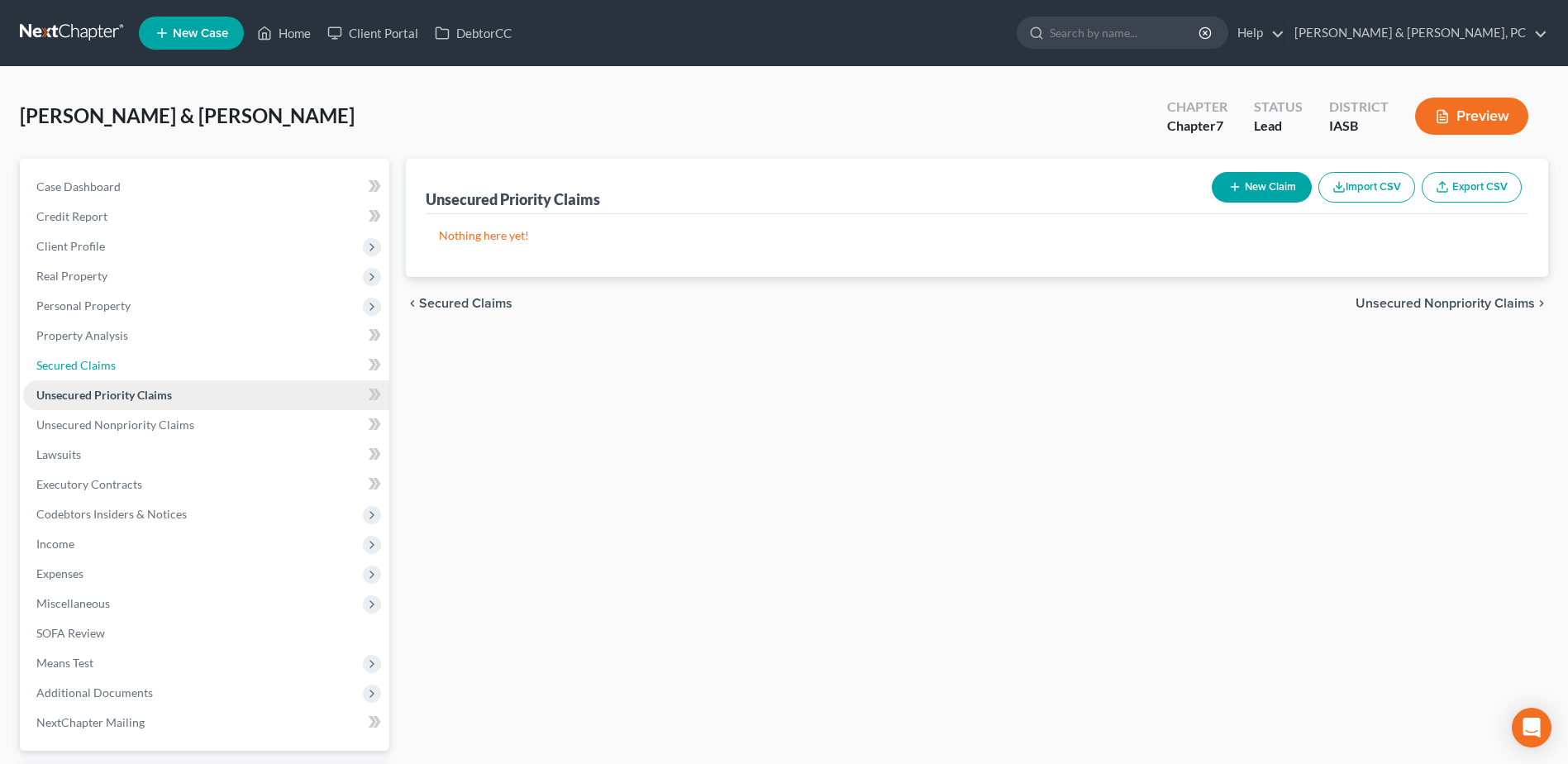
click at [107, 375] on link "Secured Claims" at bounding box center [206, 365] width 366 height 30
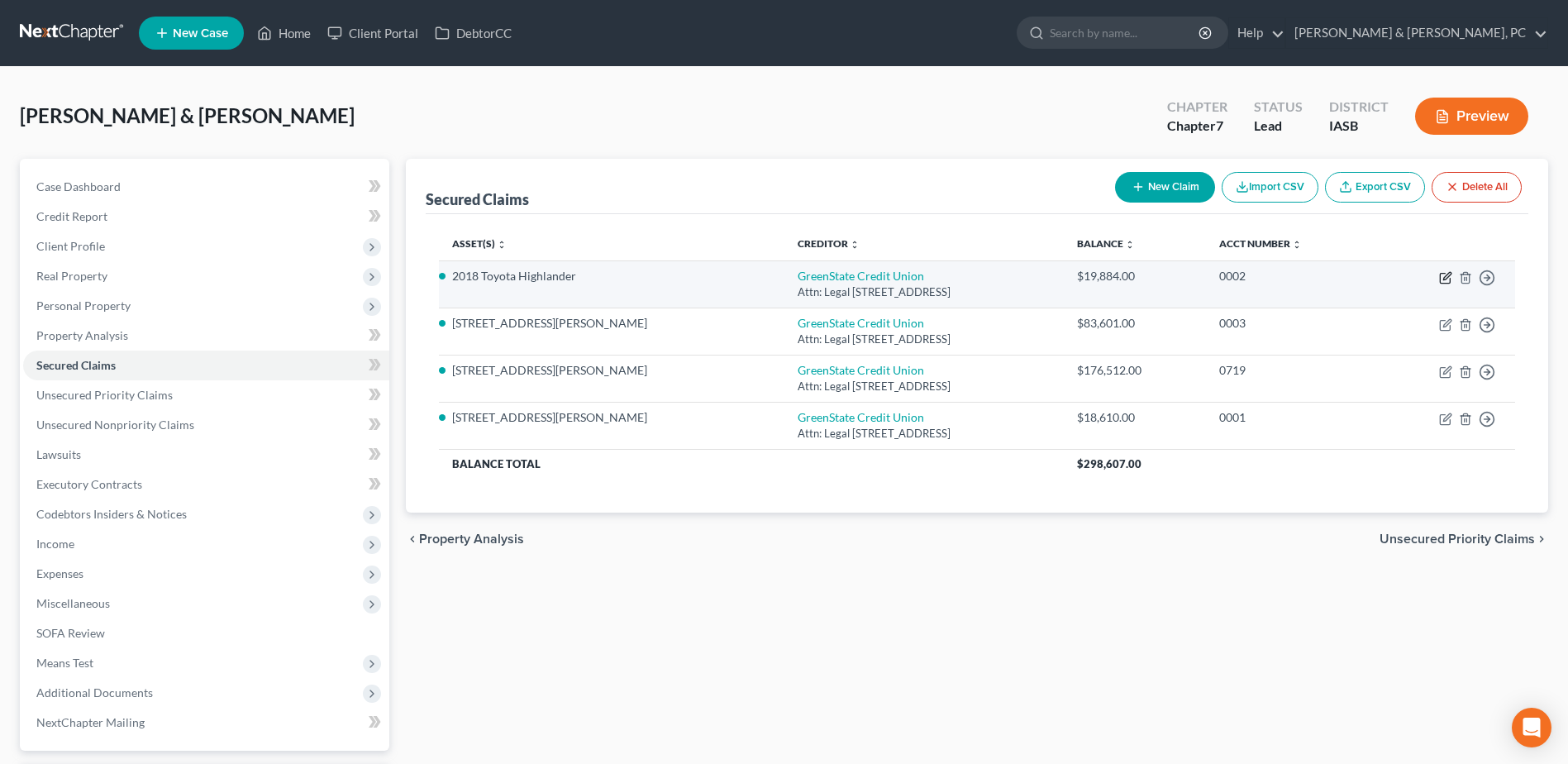
click at [1449, 275] on icon "button" at bounding box center [1447, 275] width 7 height 7
select select "16"
select select "0"
select select "13"
select select "4"
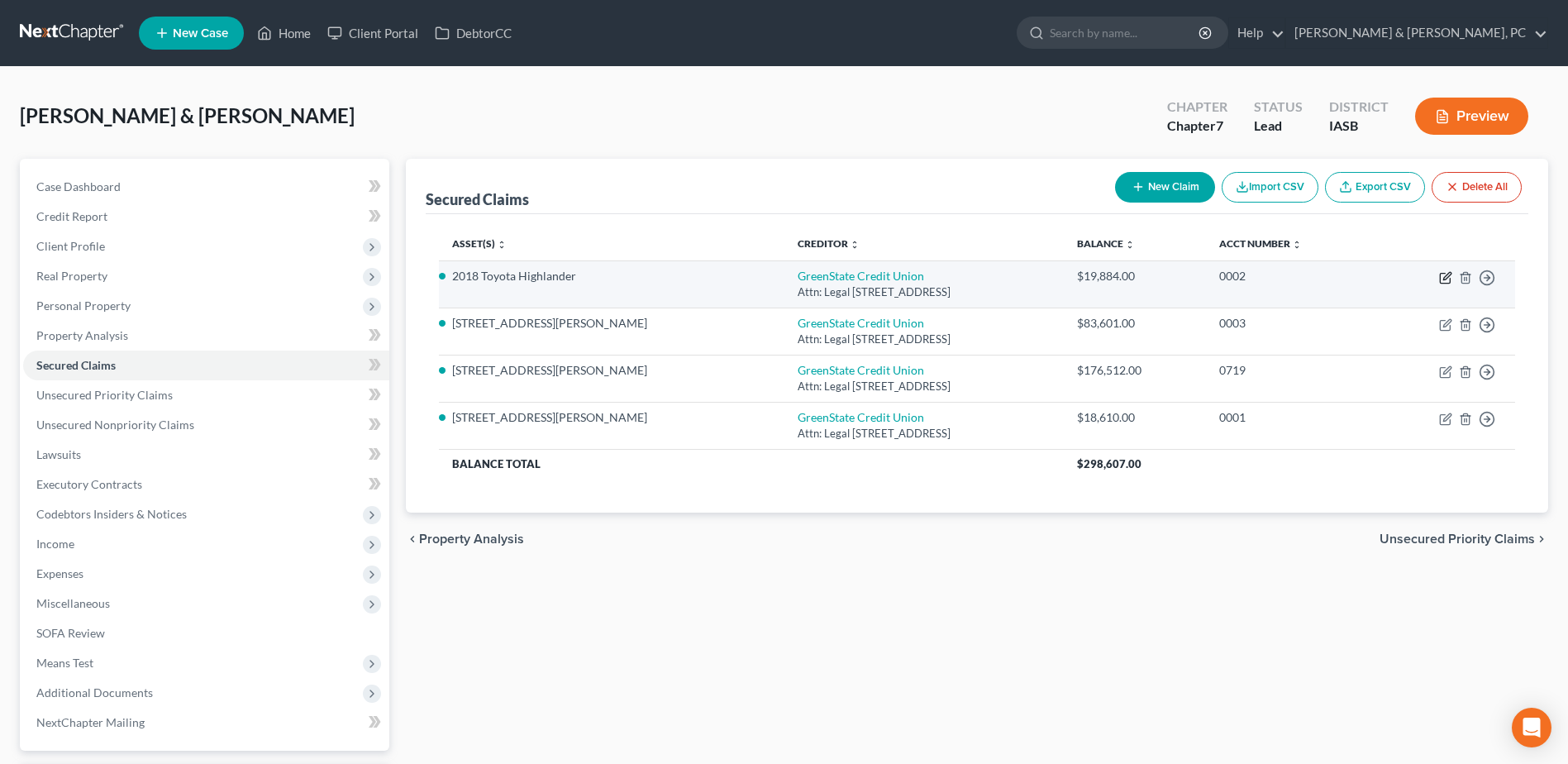
select select "0"
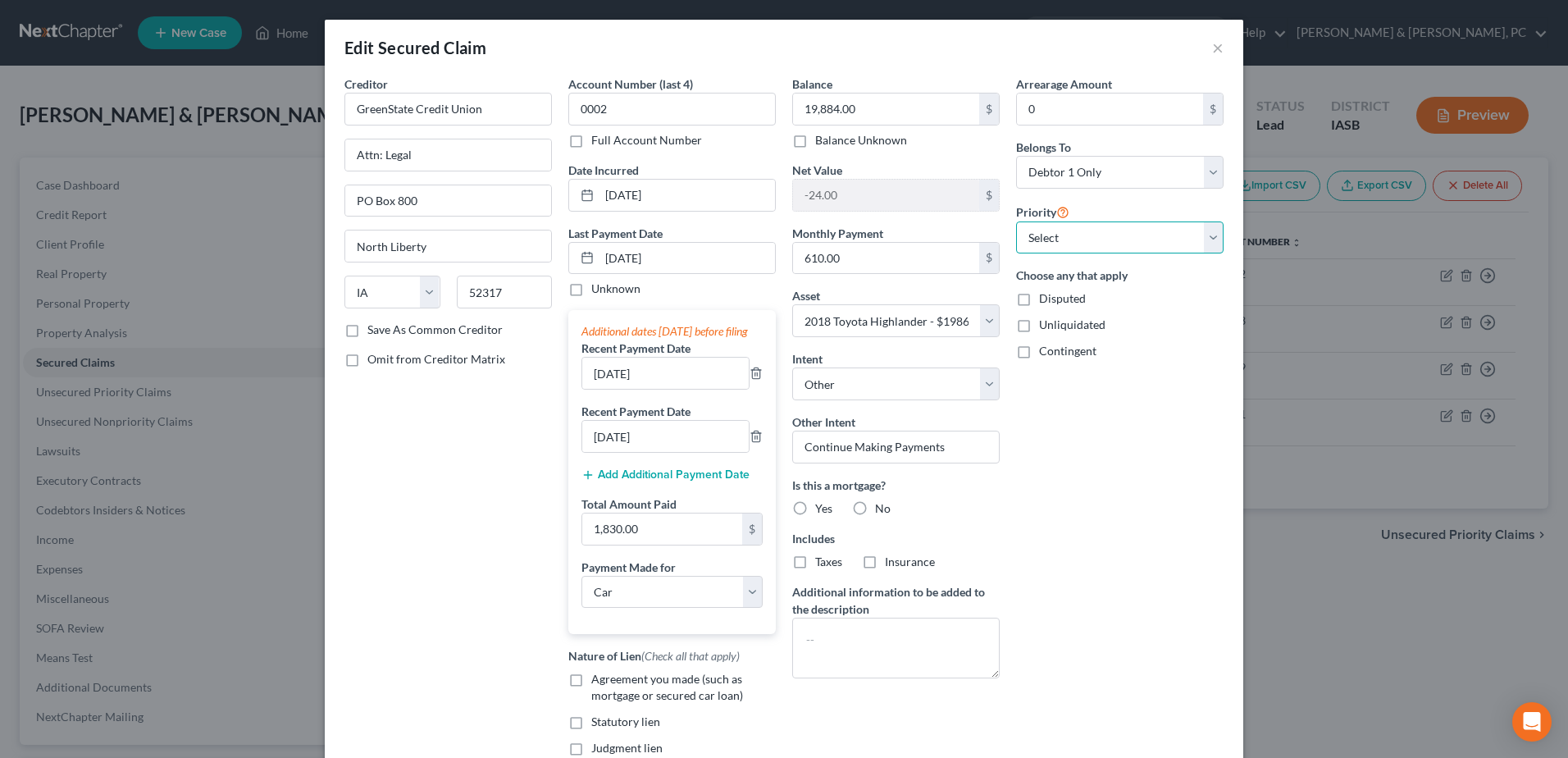
click at [1182, 224] on select "Select 1st 2nd 3rd 4th 5th 6th 7th 8th 9th 10th 11th 12th 13th 14th 15th 16th 1…" at bounding box center [1120, 238] width 208 height 33
select select "3"
click at [1016, 222] on select "Select 1st 2nd 3rd 4th 5th 6th 7th 8th 9th 10th 11th 12th 13th 14th 15th 16th 1…" at bounding box center [1120, 238] width 208 height 33
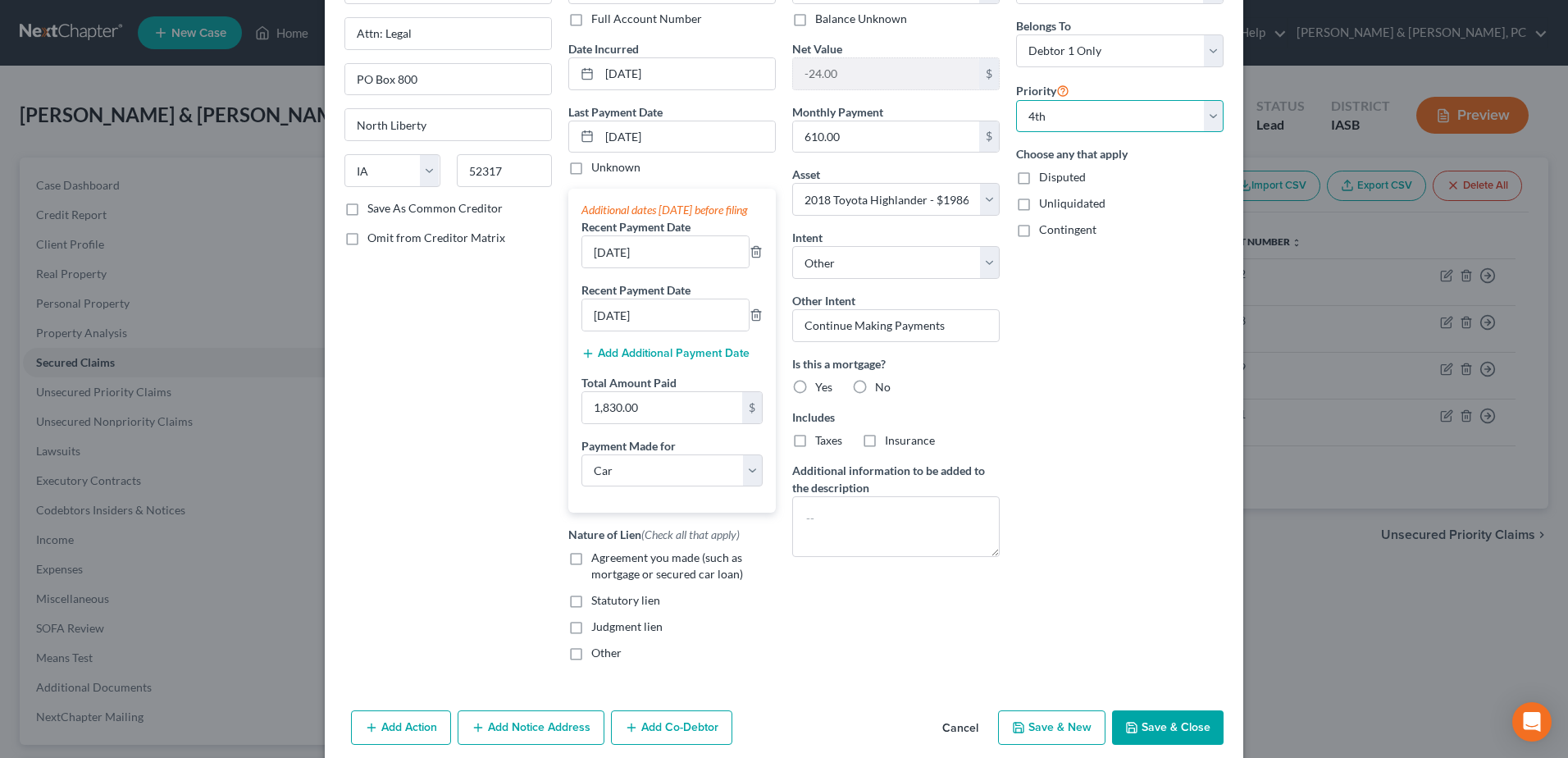
scroll to position [205, 0]
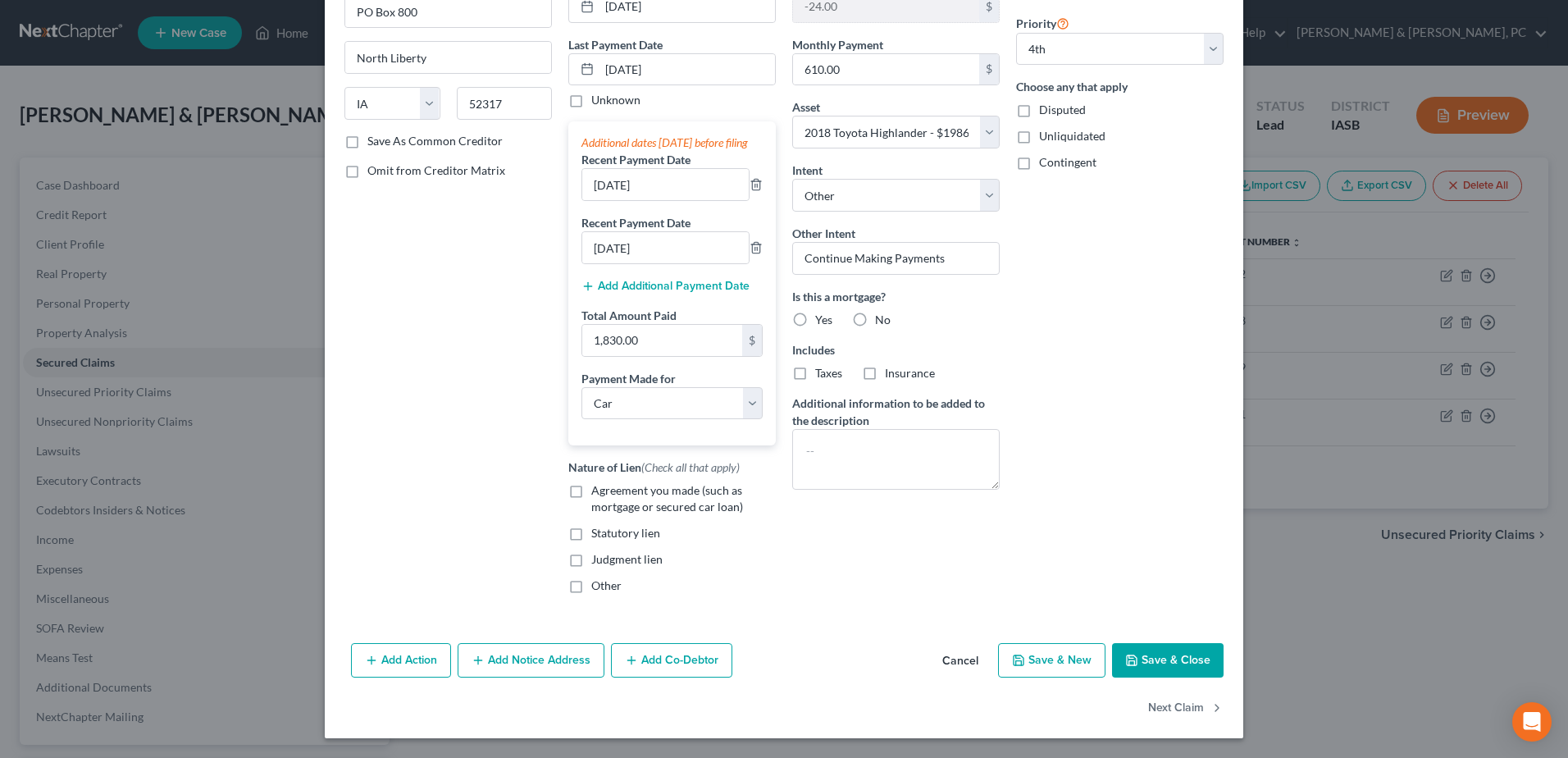
click at [1139, 662] on button "Save & Close" at bounding box center [1167, 659] width 112 height 34
select select
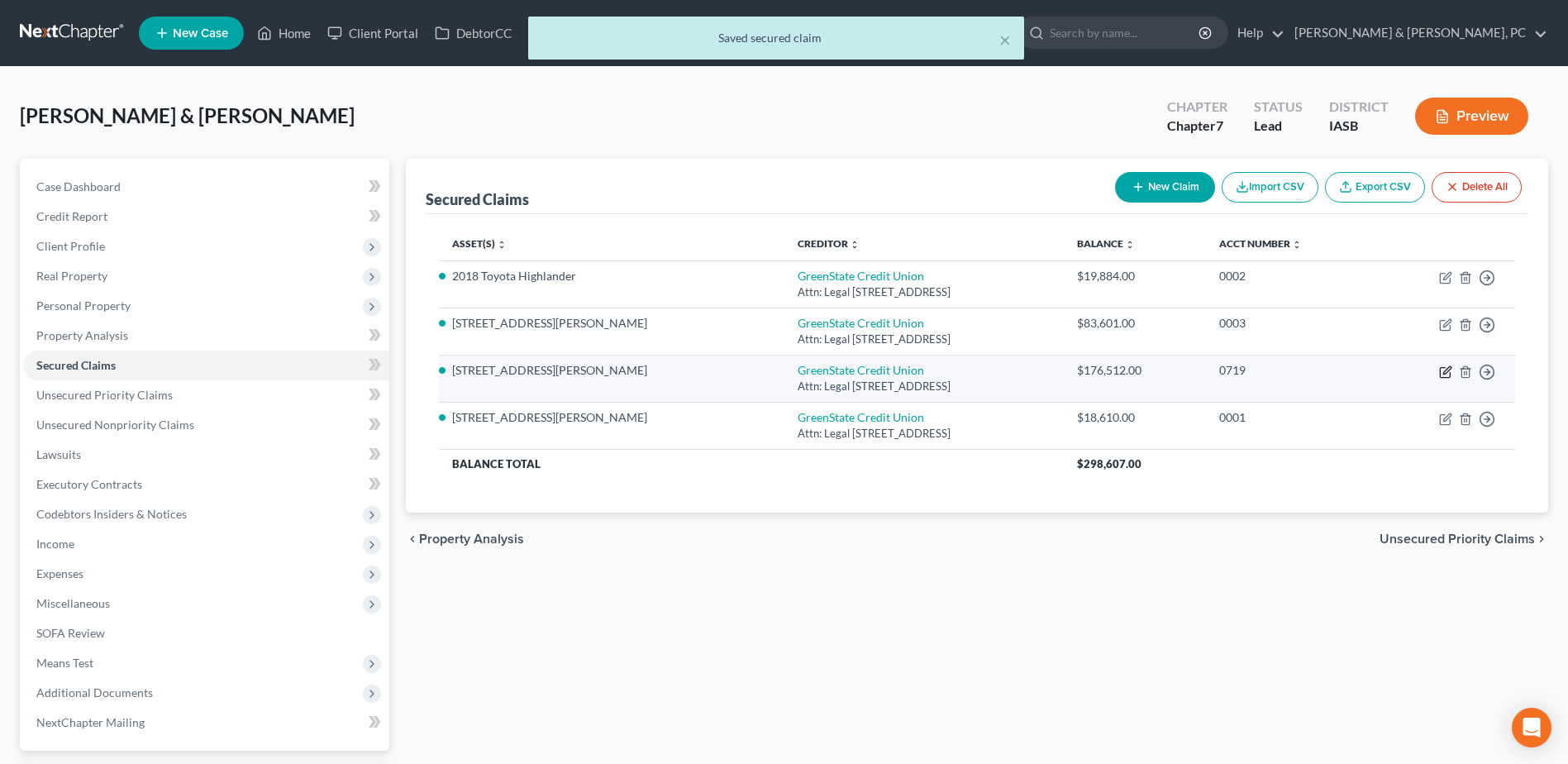
click at [1445, 373] on icon "button" at bounding box center [1447, 370] width 7 height 7
select select "16"
select select "3"
select select "2"
select select "0"
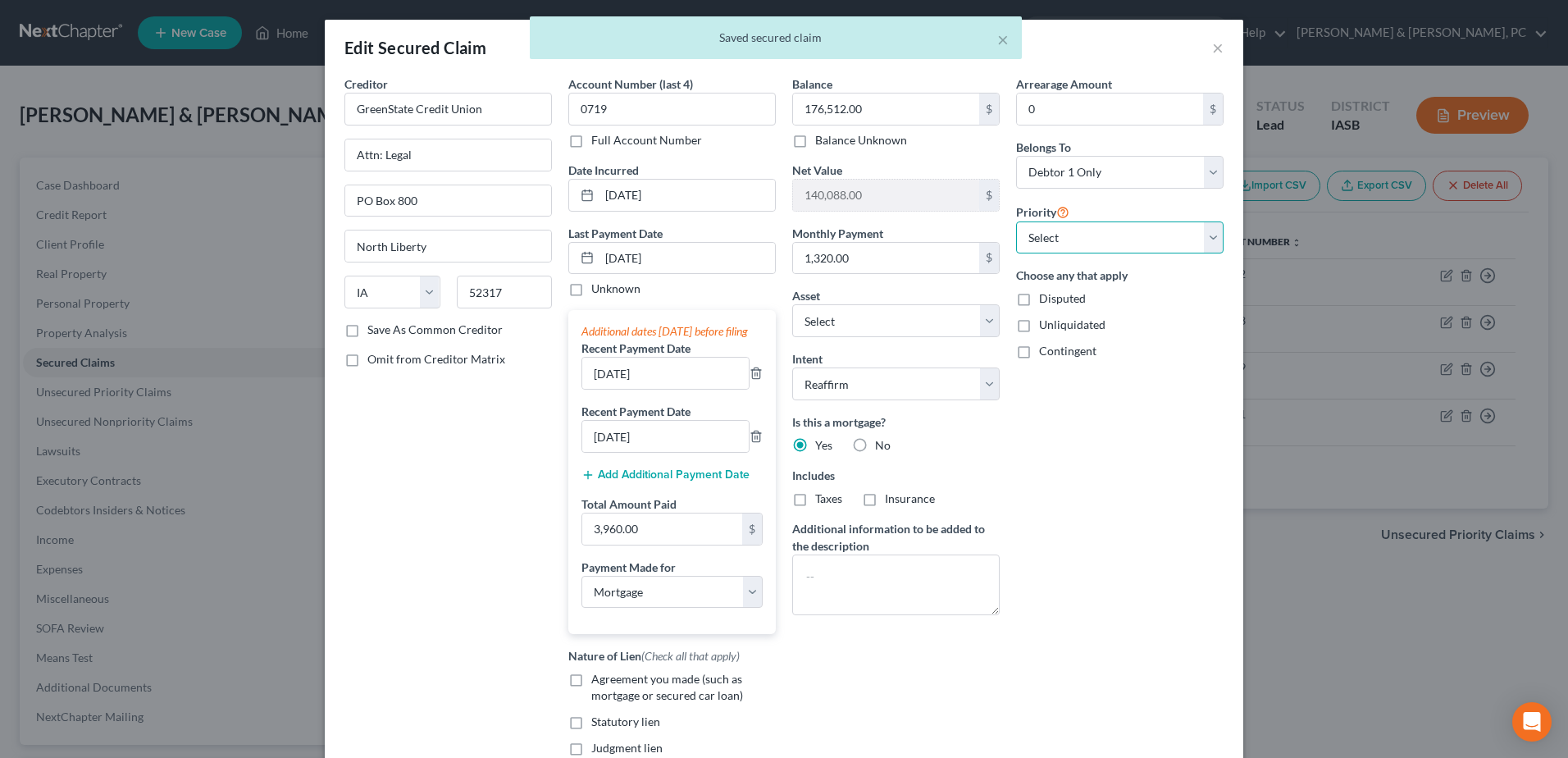
click at [1071, 223] on select "Select 1st 2nd 3rd 4th 5th 6th 7th 8th 9th 10th 11th 12th 13th 14th 15th 16th 1…" at bounding box center [1120, 238] width 208 height 33
select select "0"
click at [1016, 222] on select "Select 1st 2nd 3rd 4th 5th 6th 7th 8th 9th 10th 11th 12th 13th 14th 15th 16th 1…" at bounding box center [1120, 238] width 208 height 33
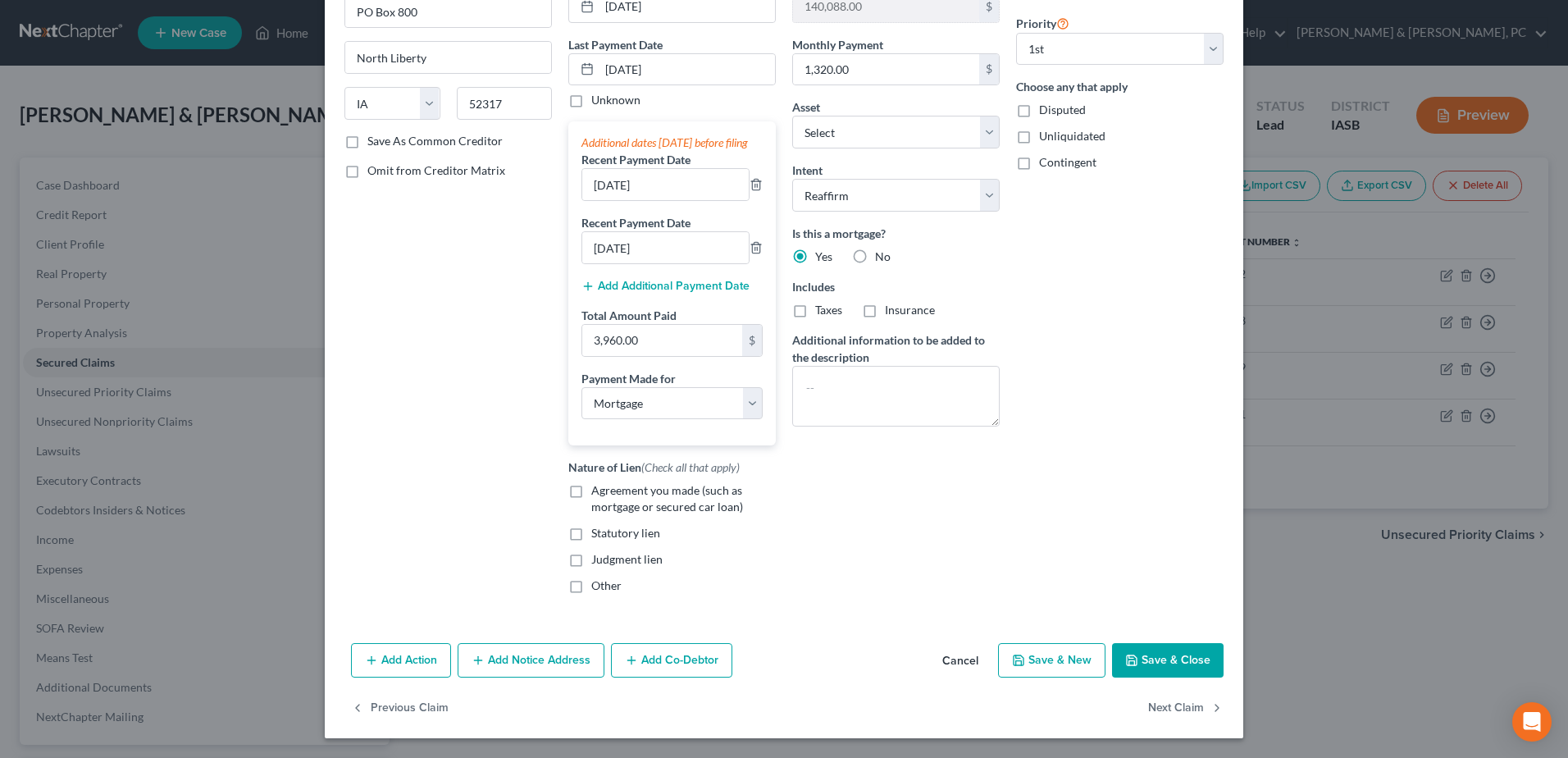
click at [1173, 653] on button "Save & Close" at bounding box center [1167, 659] width 112 height 34
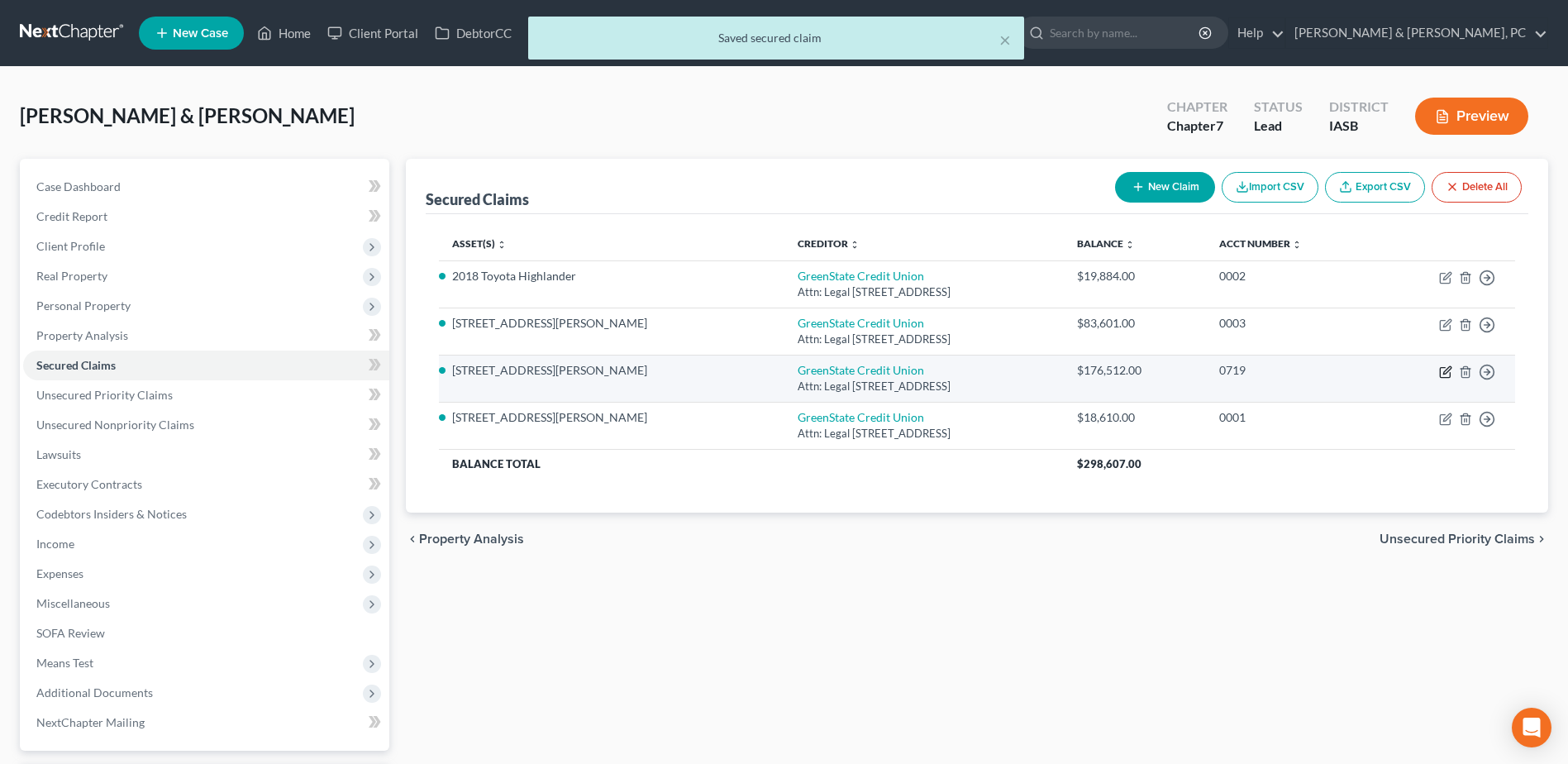
click at [1443, 373] on icon "button" at bounding box center [1445, 371] width 13 height 13
select select "16"
select select "3"
select select "2"
select select "0"
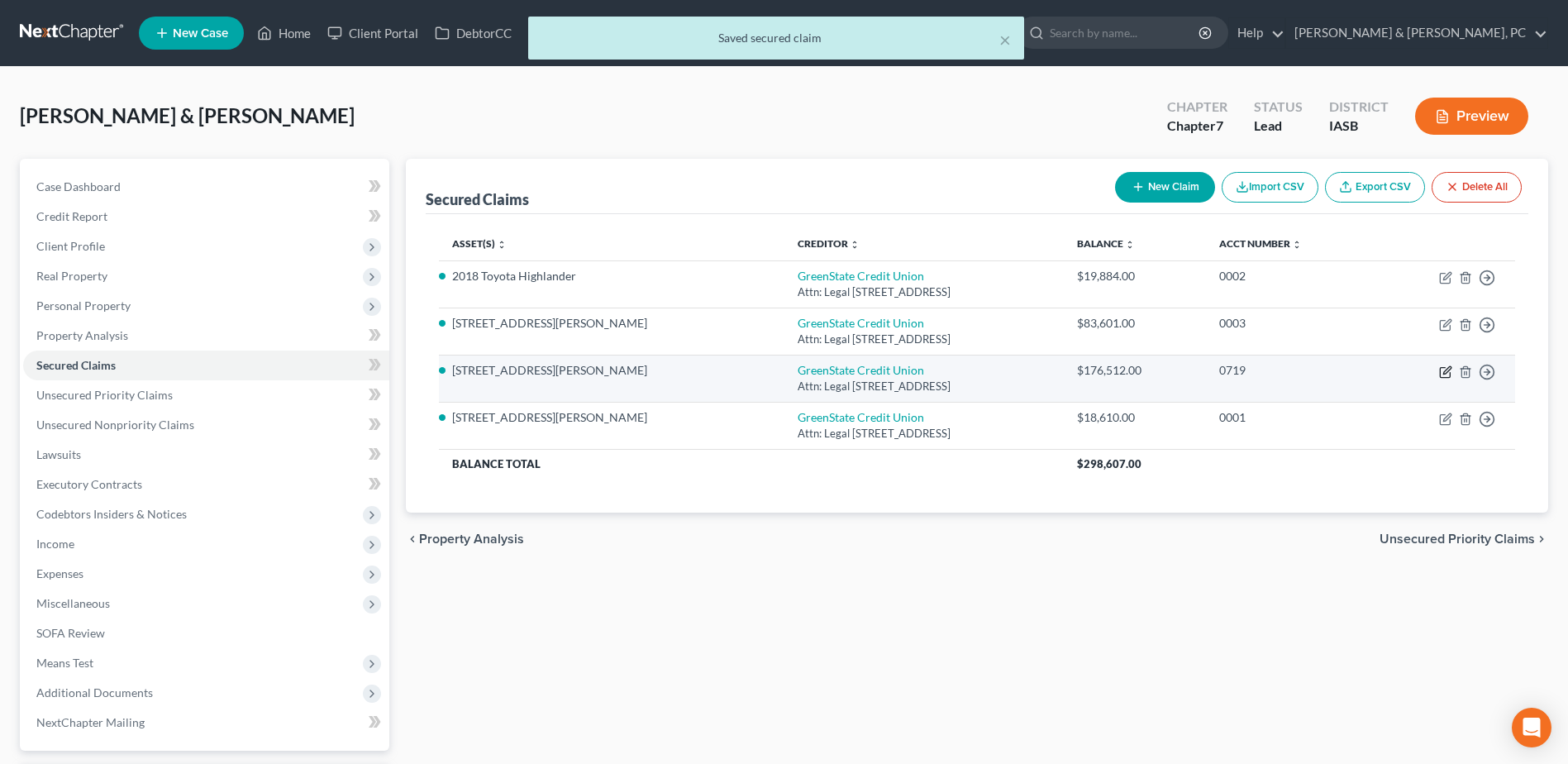
select select "0"
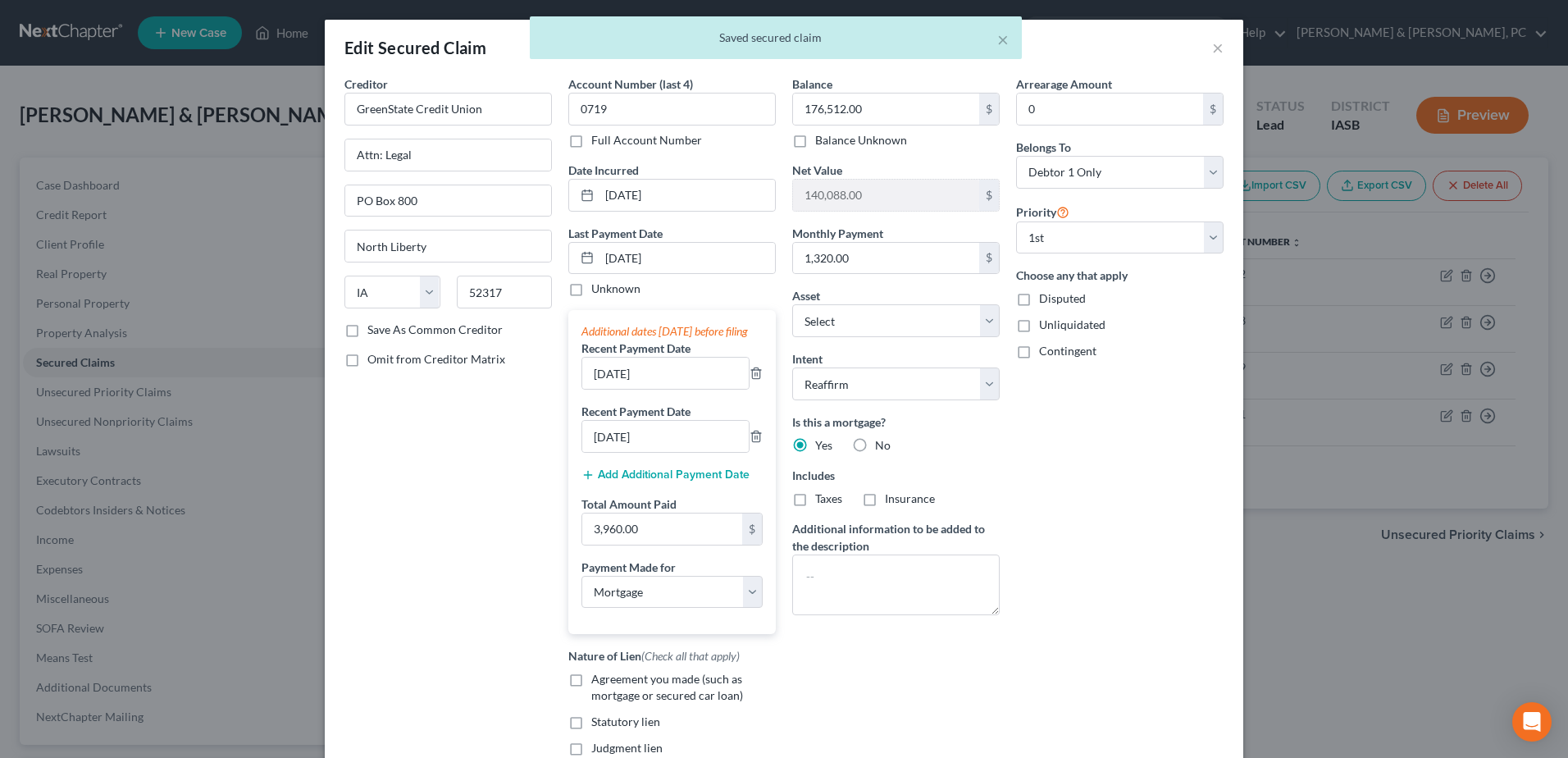
click at [1214, 52] on div "× Saved secured claim" at bounding box center [776, 42] width 1568 height 51
click at [1212, 46] on div "× Saved secured claim" at bounding box center [776, 42] width 1568 height 51
click at [1210, 49] on div "× Saved secured claim" at bounding box center [776, 42] width 1568 height 51
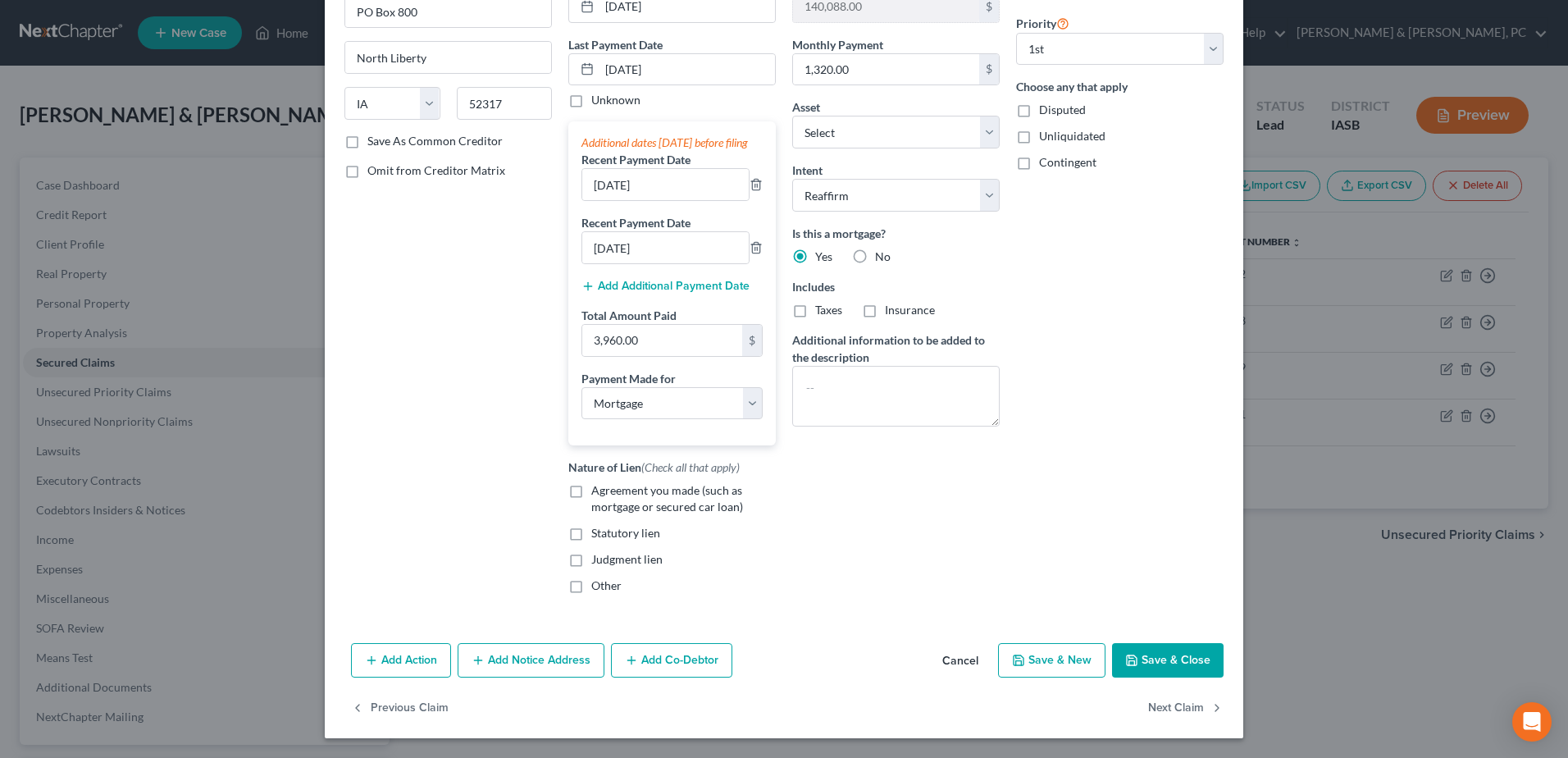
click at [1135, 648] on button "Save & Close" at bounding box center [1167, 659] width 112 height 34
select select "6"
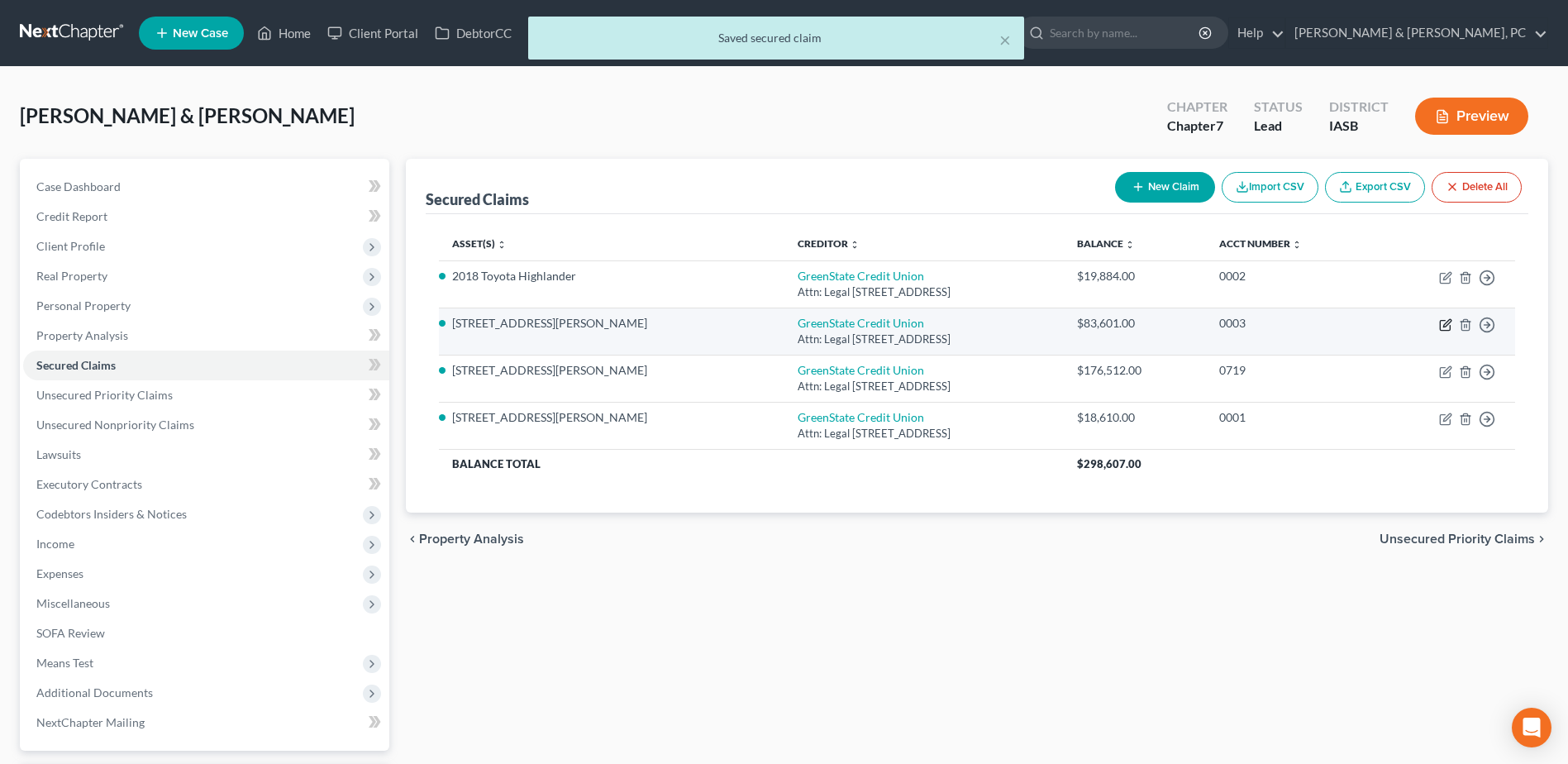
click at [1448, 325] on icon "button" at bounding box center [1445, 325] width 13 height 13
select select "16"
select select "3"
select select "2"
select select "0"
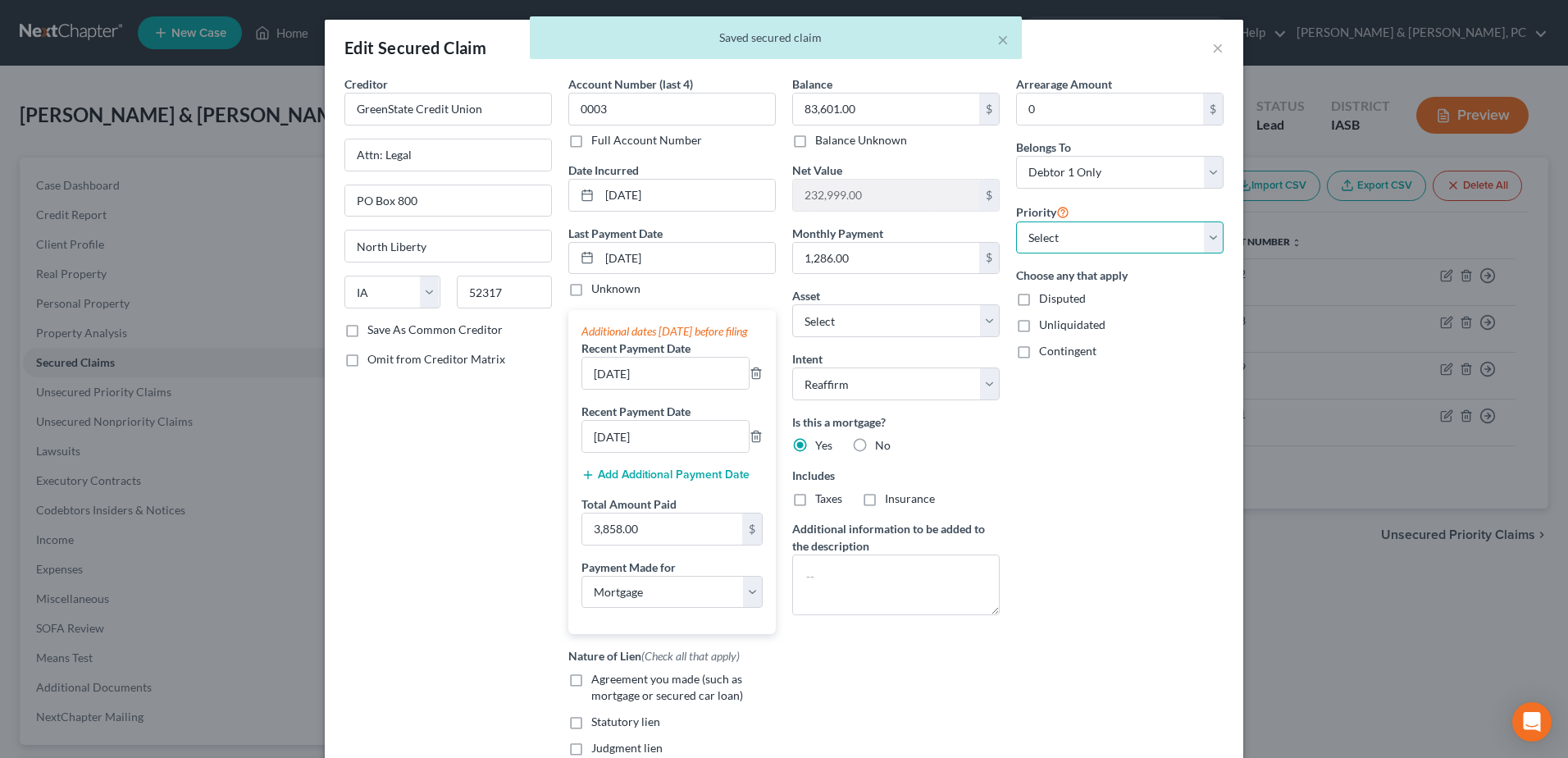
click at [1166, 236] on select "Select 2nd 3rd 4th 5th 6th 7th 8th 9th 10th 11th 12th 13th 14th 15th 16th 17th …" at bounding box center [1120, 238] width 208 height 33
click at [1016, 222] on select "Select 2nd 3rd 4th 5th 6th 7th 8th 9th 10th 11th 12th 13th 14th 15th 16th 17th …" at bounding box center [1120, 238] width 208 height 33
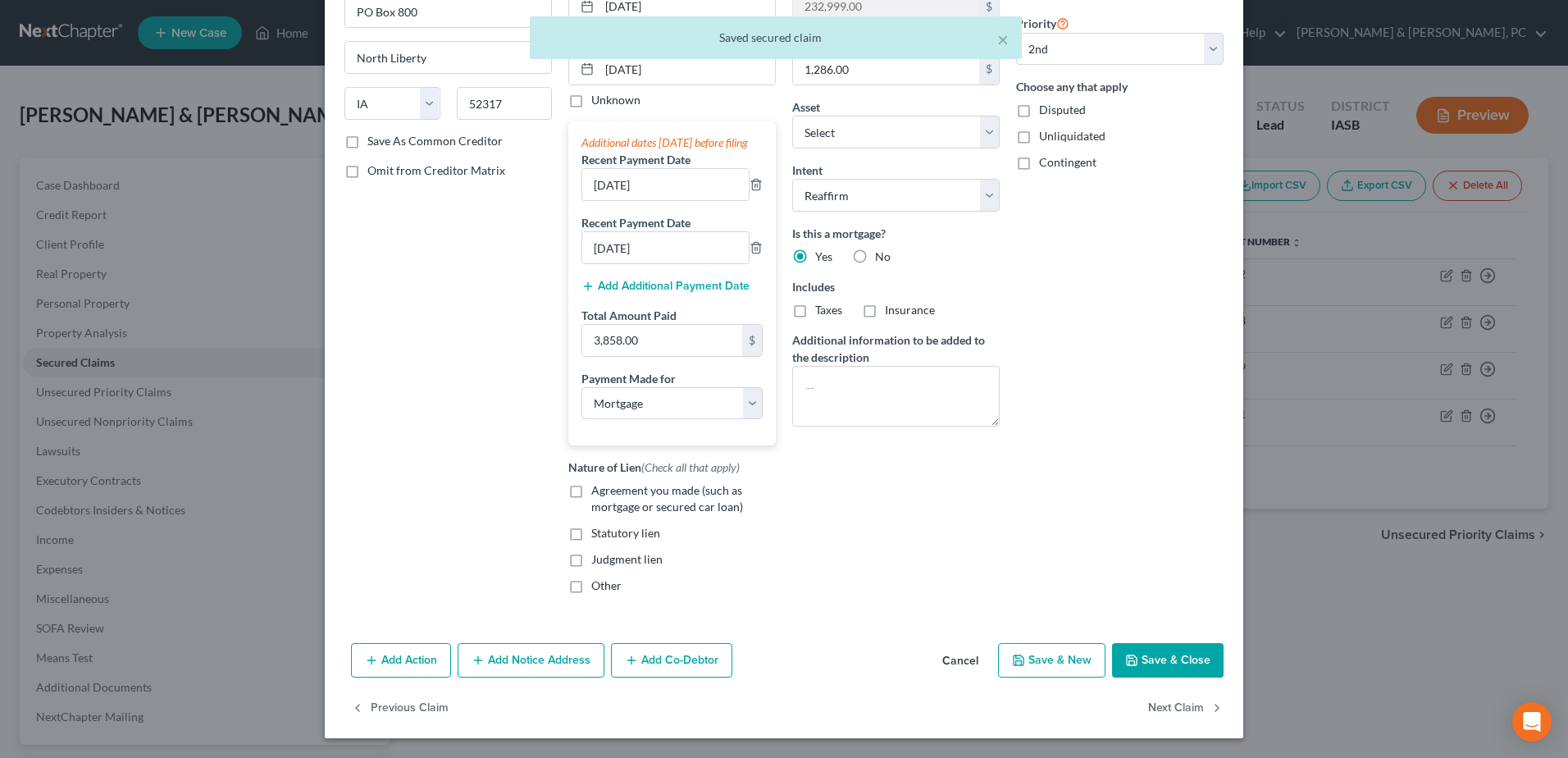
click at [1162, 656] on button "Save & Close" at bounding box center [1167, 659] width 112 height 34
select select "1"
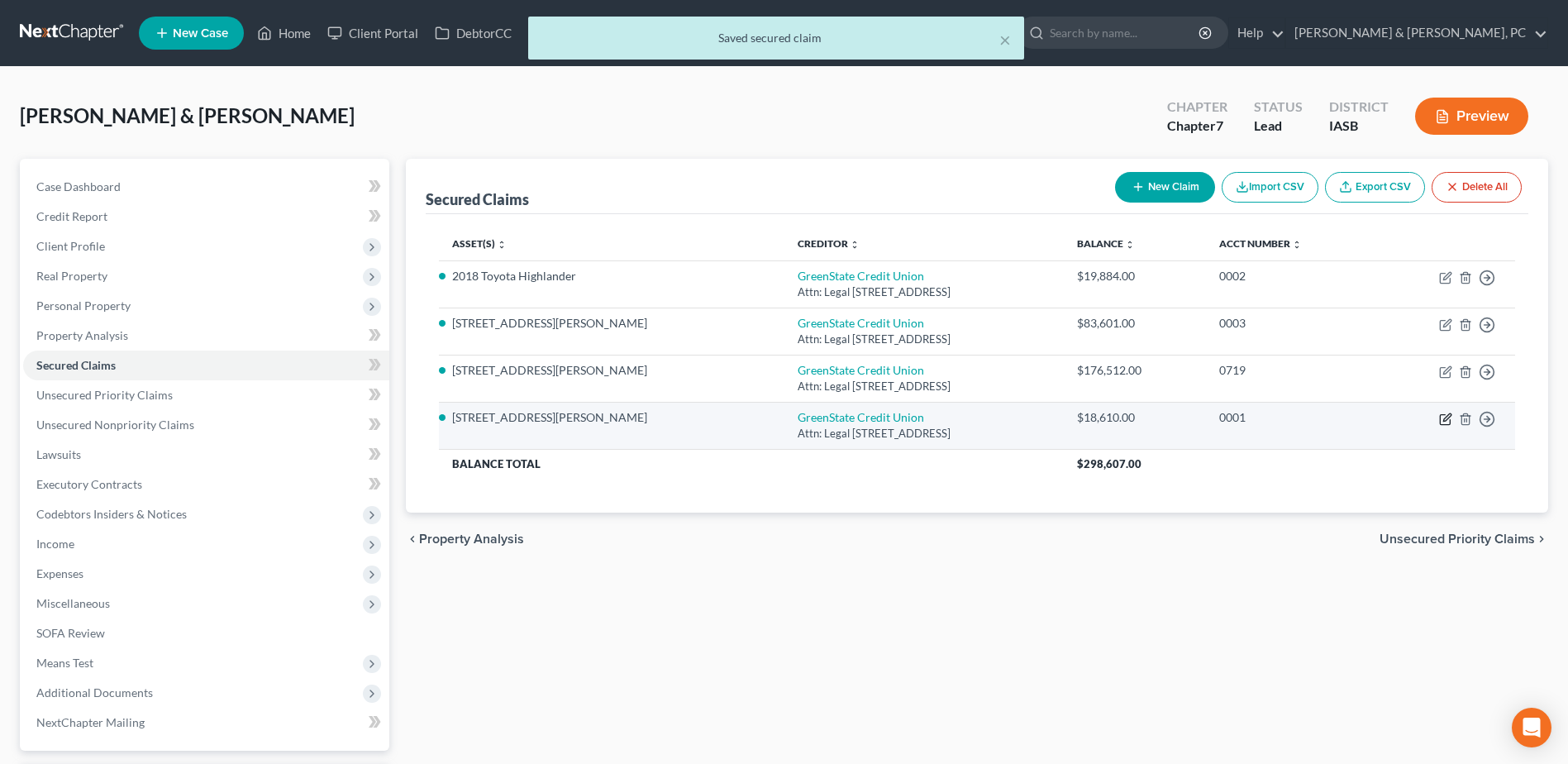
click at [1439, 419] on icon "button" at bounding box center [1445, 419] width 13 height 13
select select "16"
select select "3"
select select "2"
select select "0"
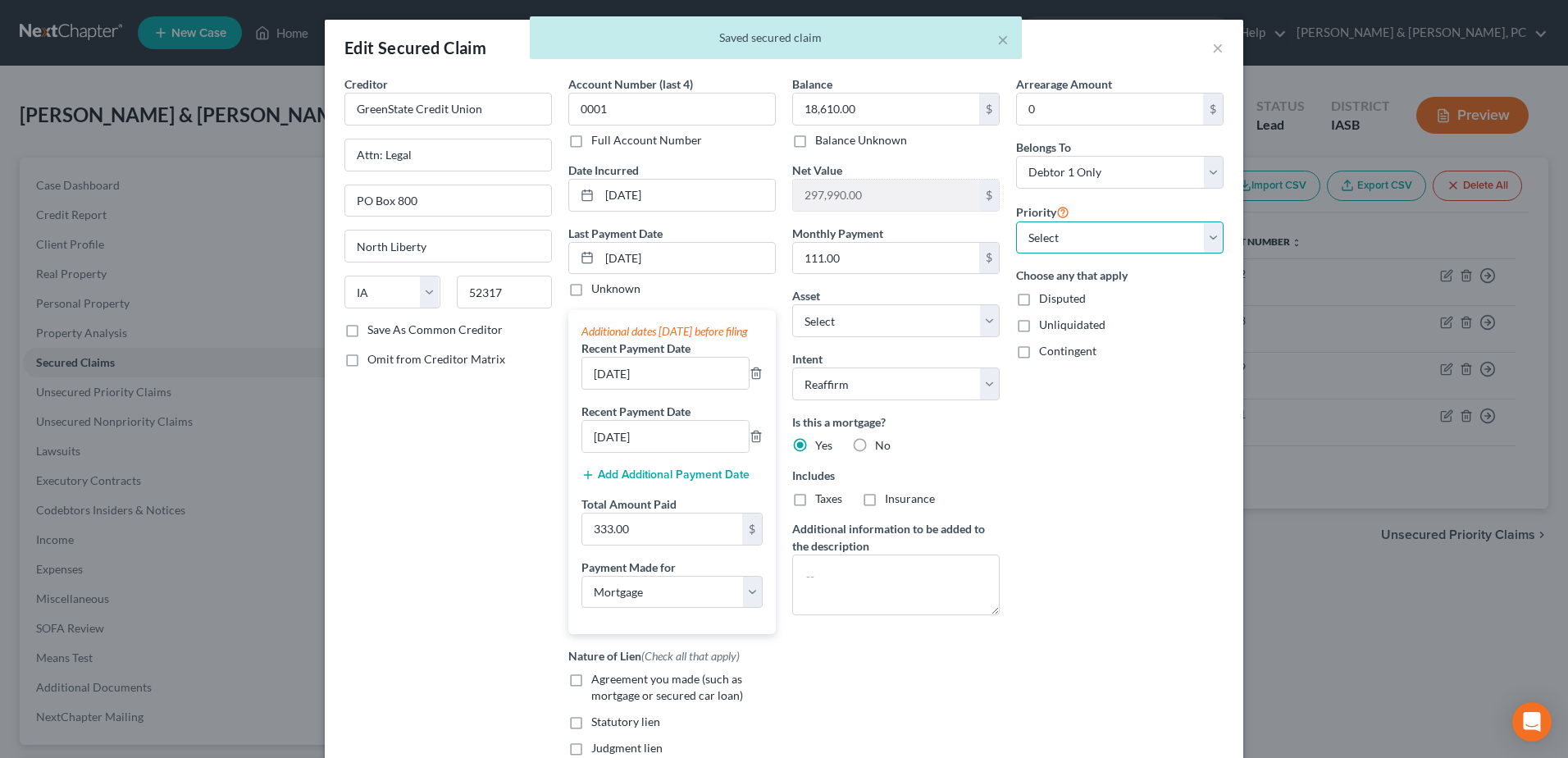
click at [1177, 249] on select "Select 3rd 4th 5th 6th 7th 8th 9th 10th 11th 12th 13th 14th 15th 16th 17th 18th…" at bounding box center [1120, 238] width 208 height 33
click at [1016, 222] on select "Select 3rd 4th 5th 6th 7th 8th 9th 10th 11th 12th 13th 14th 15th 16th 17th 18th…" at bounding box center [1120, 238] width 208 height 33
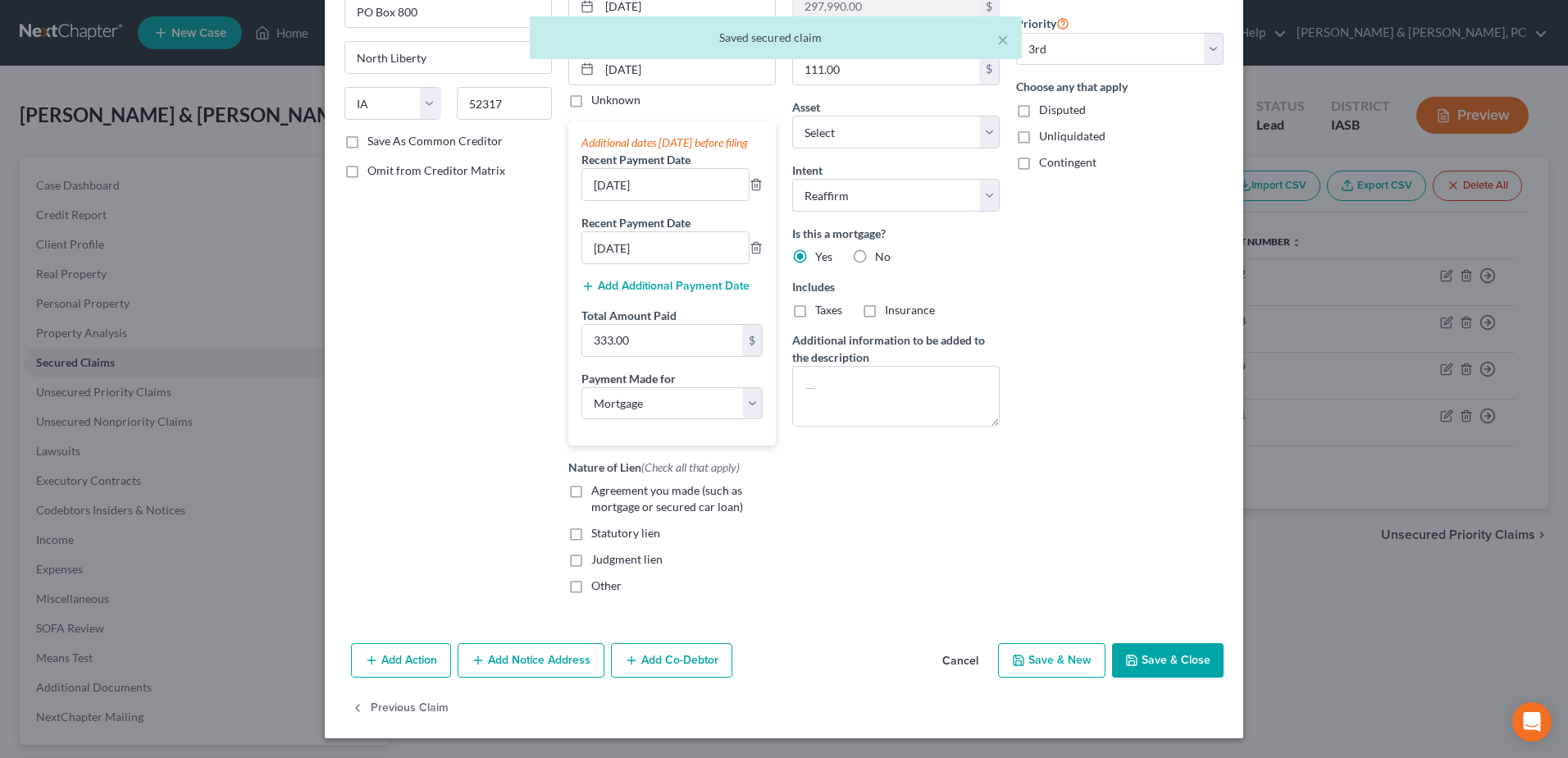
click at [1173, 655] on button "Save & Close" at bounding box center [1167, 659] width 112 height 34
select select "2"
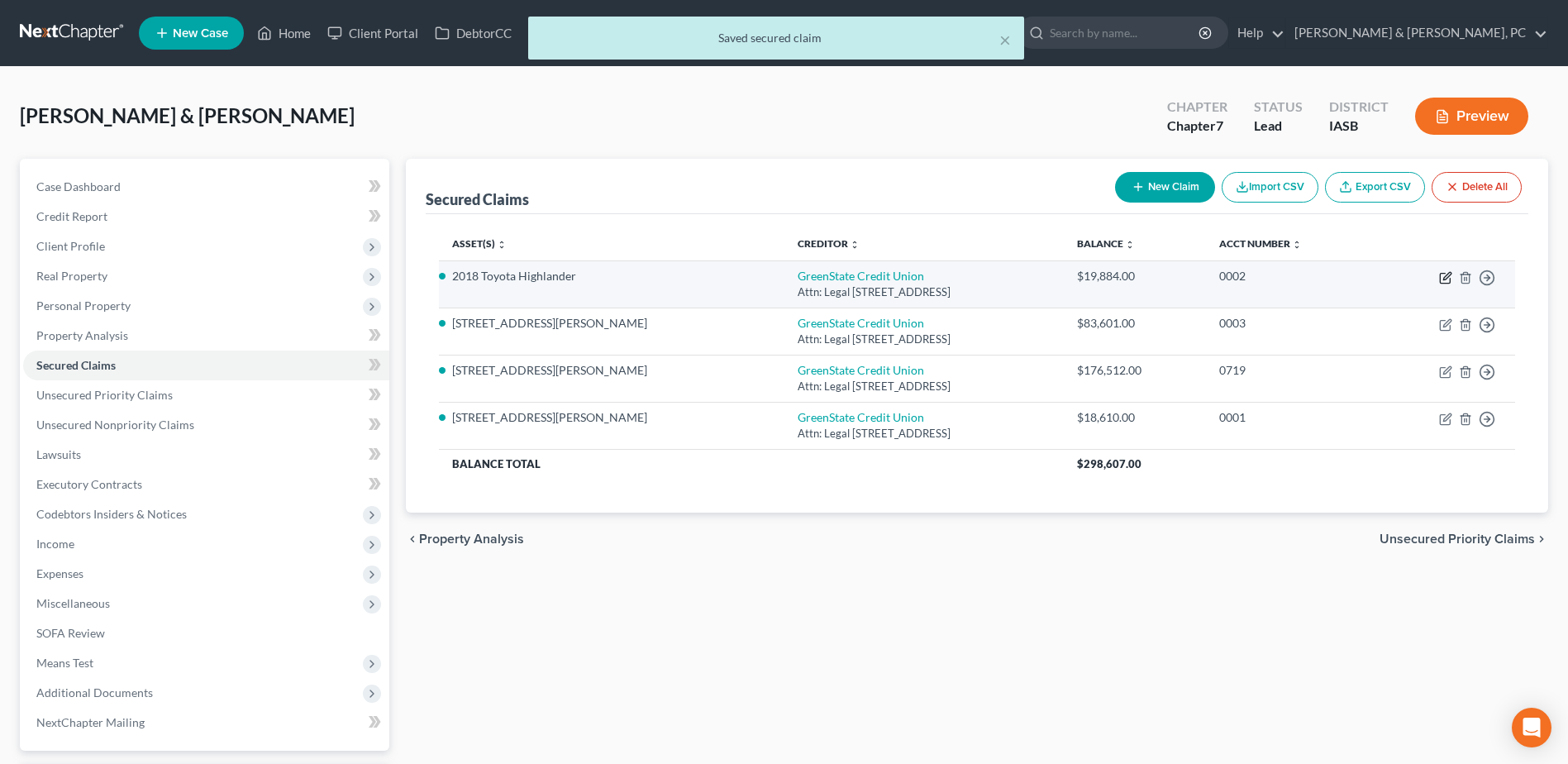
click at [1447, 278] on icon "button" at bounding box center [1447, 275] width 7 height 7
select select "16"
select select "0"
select select "4"
select select "0"
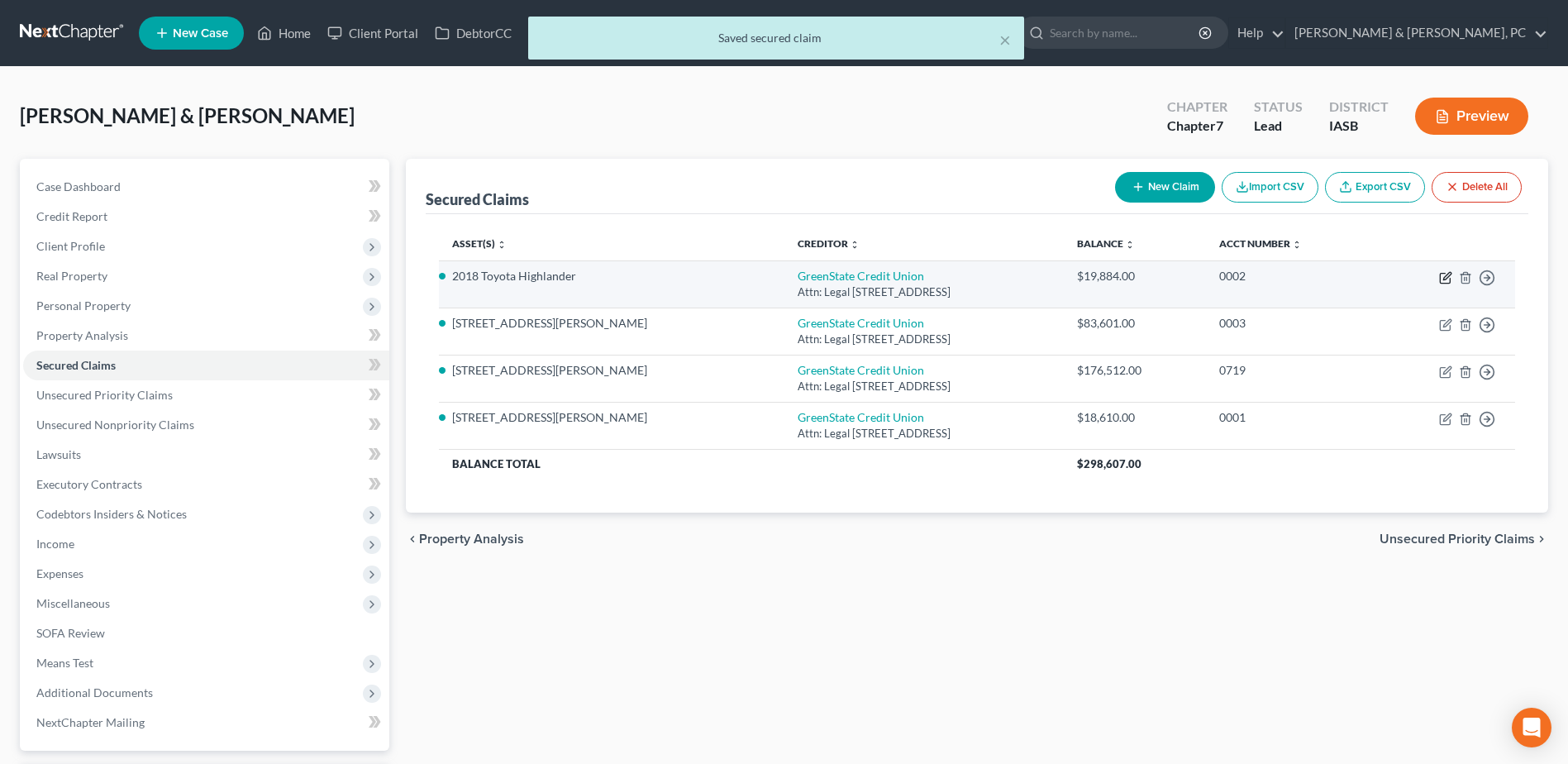
select select "3"
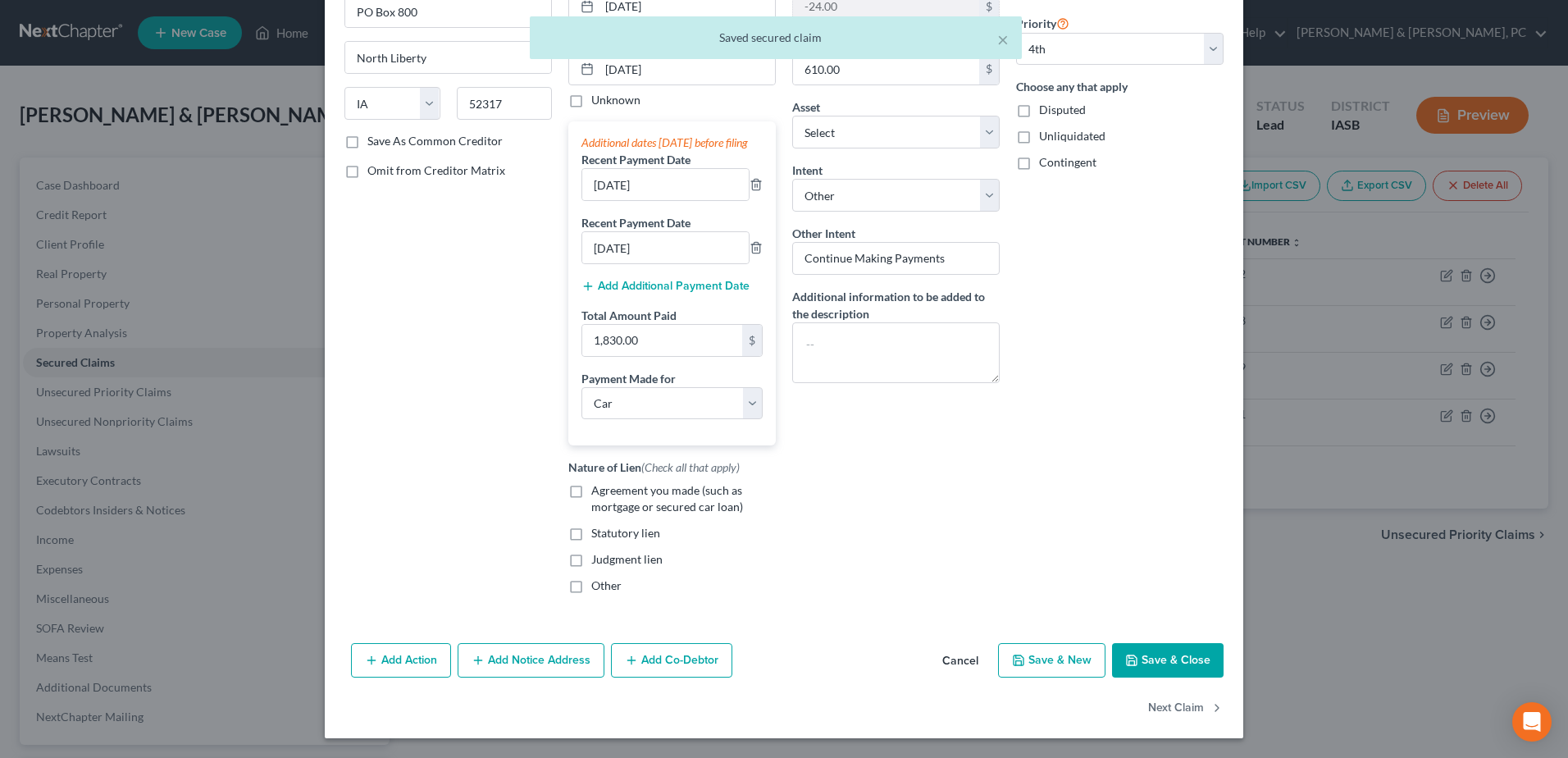
click at [1152, 656] on button "Save & Close" at bounding box center [1167, 659] width 112 height 34
select select "13"
